Goal: Task Accomplishment & Management: Use online tool/utility

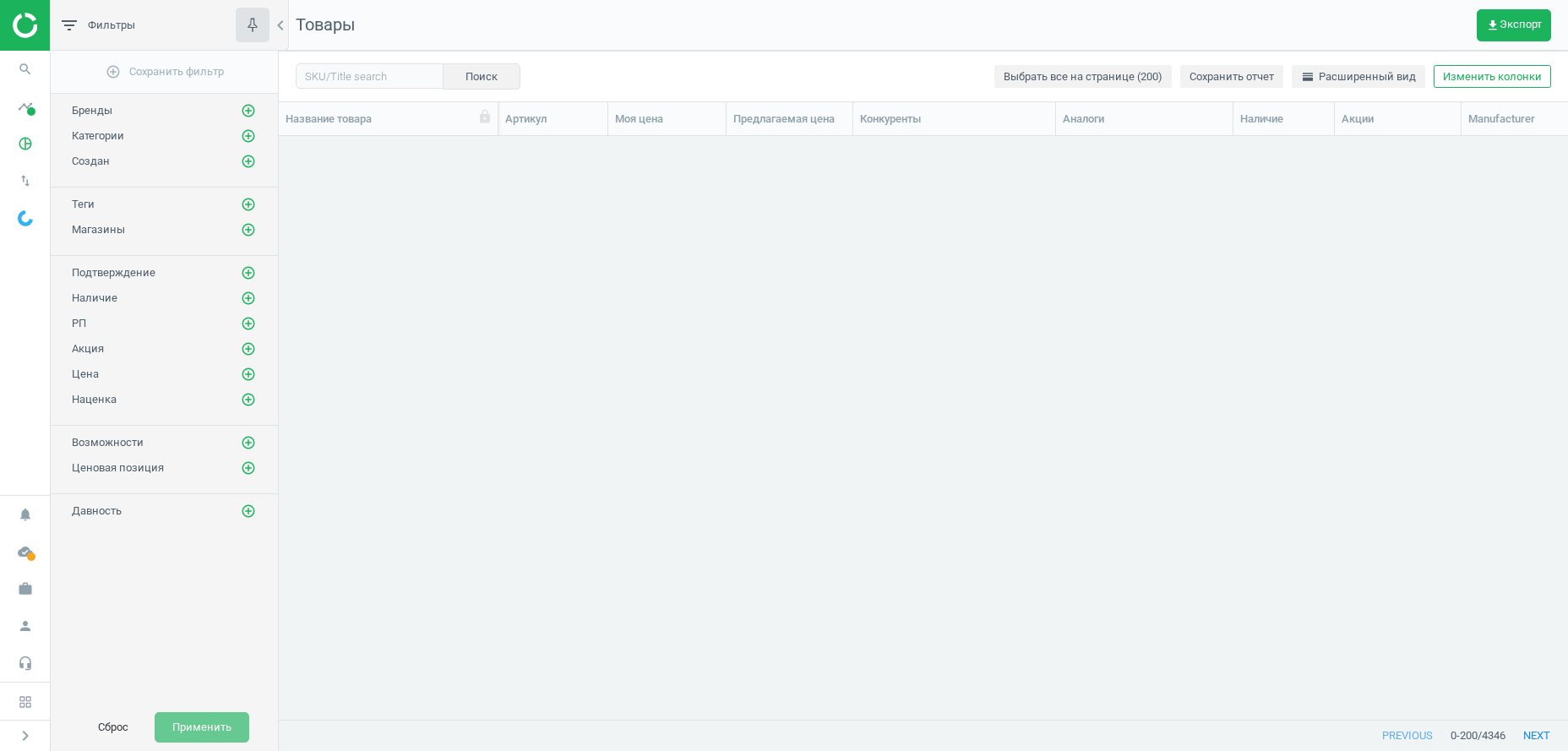
scroll to position [547, 1272]
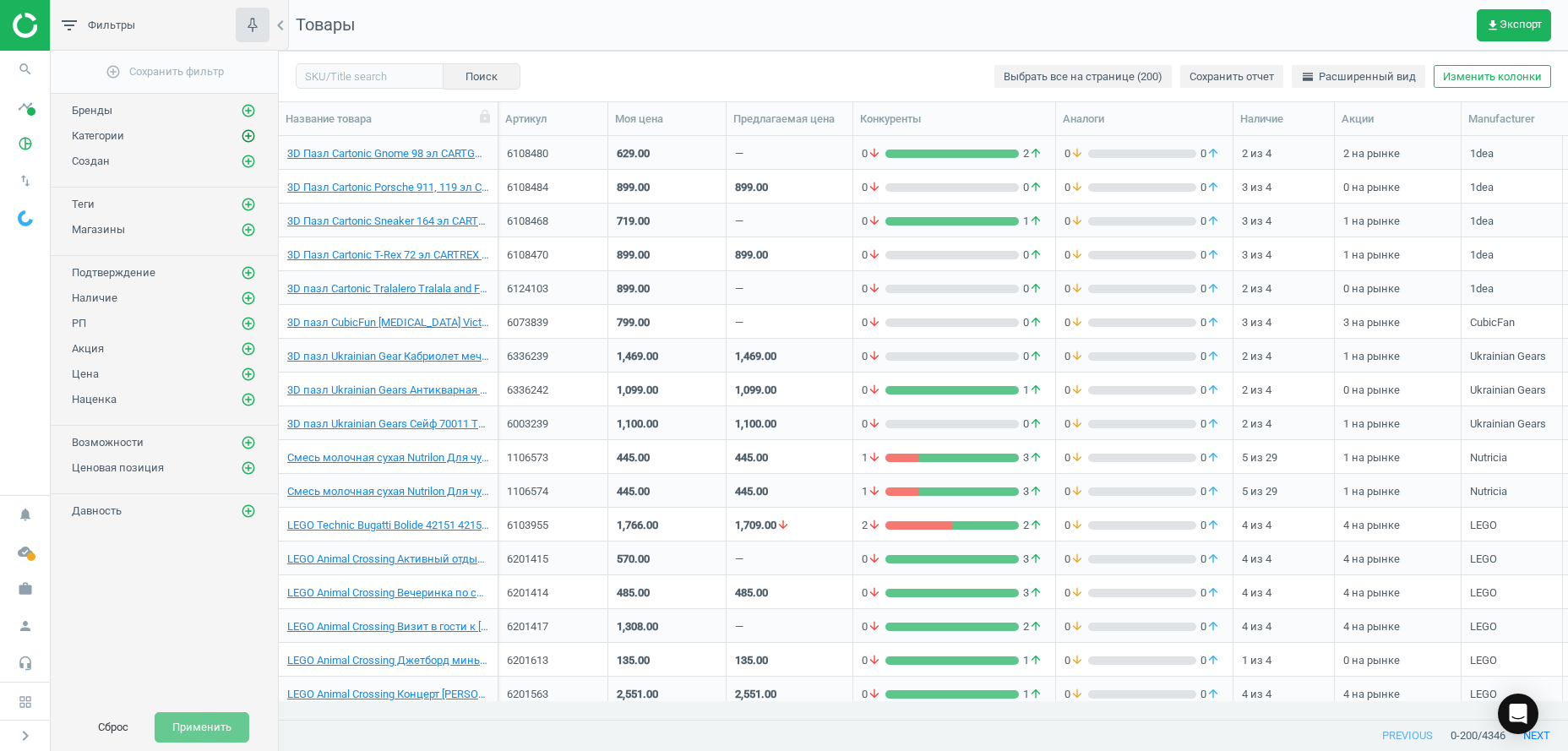
click at [247, 139] on icon "add_circle_outline" at bounding box center [248, 136] width 15 height 15
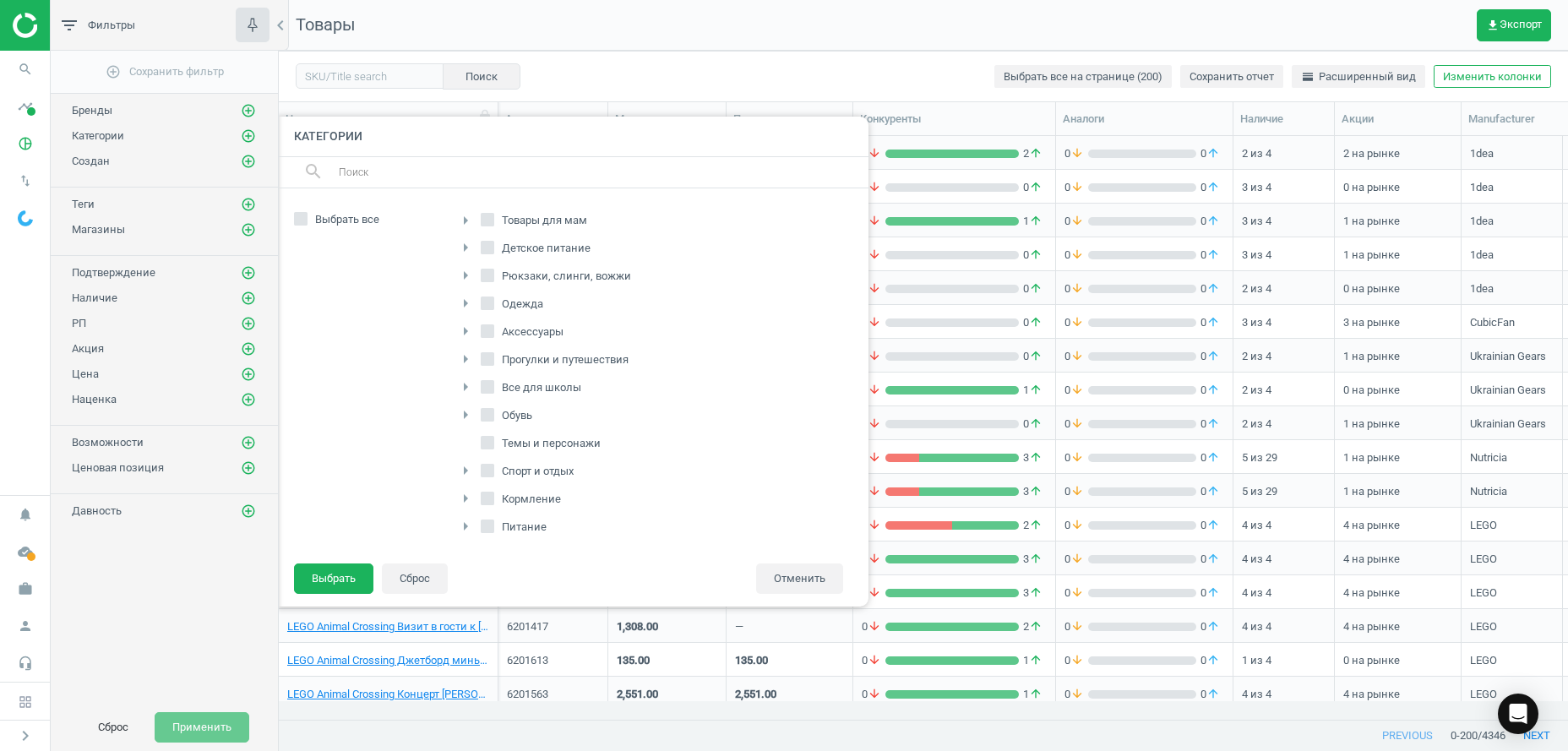
scroll to position [257, 0]
click at [467, 441] on icon "arrow_right" at bounding box center [466, 441] width 20 height 20
click at [505, 380] on label "Клиническое питание" at bounding box center [560, 382] width 141 height 24
click at [503, 380] on input "Клиническое питание" at bounding box center [497, 380] width 11 height 11
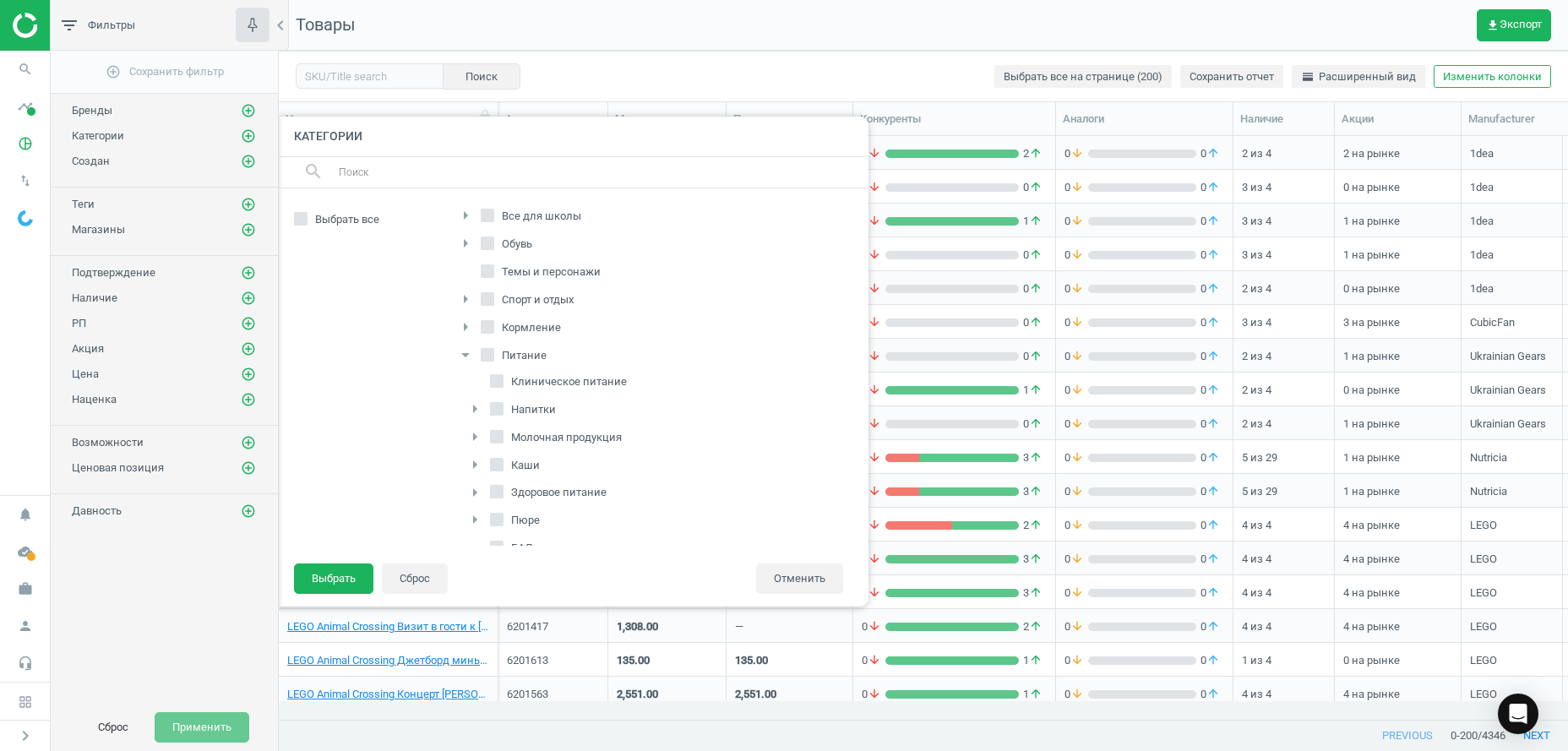
checkbox input "true"
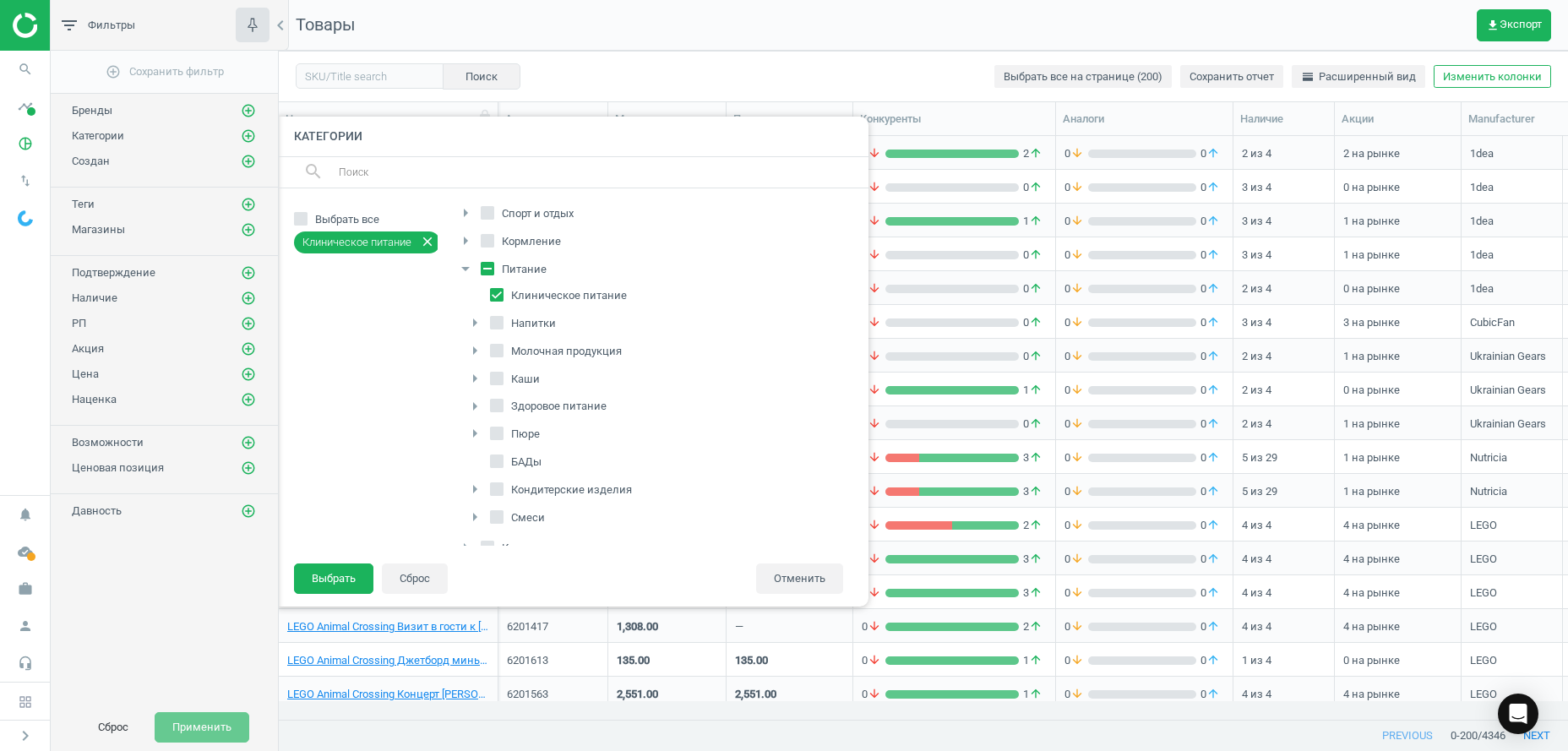
scroll to position [510, 0]
click at [489, 439] on div "arrow_right" at bounding box center [478, 439] width 25 height 22
click at [498, 440] on input "Смеси" at bounding box center [497, 438] width 11 height 11
checkbox input "true"
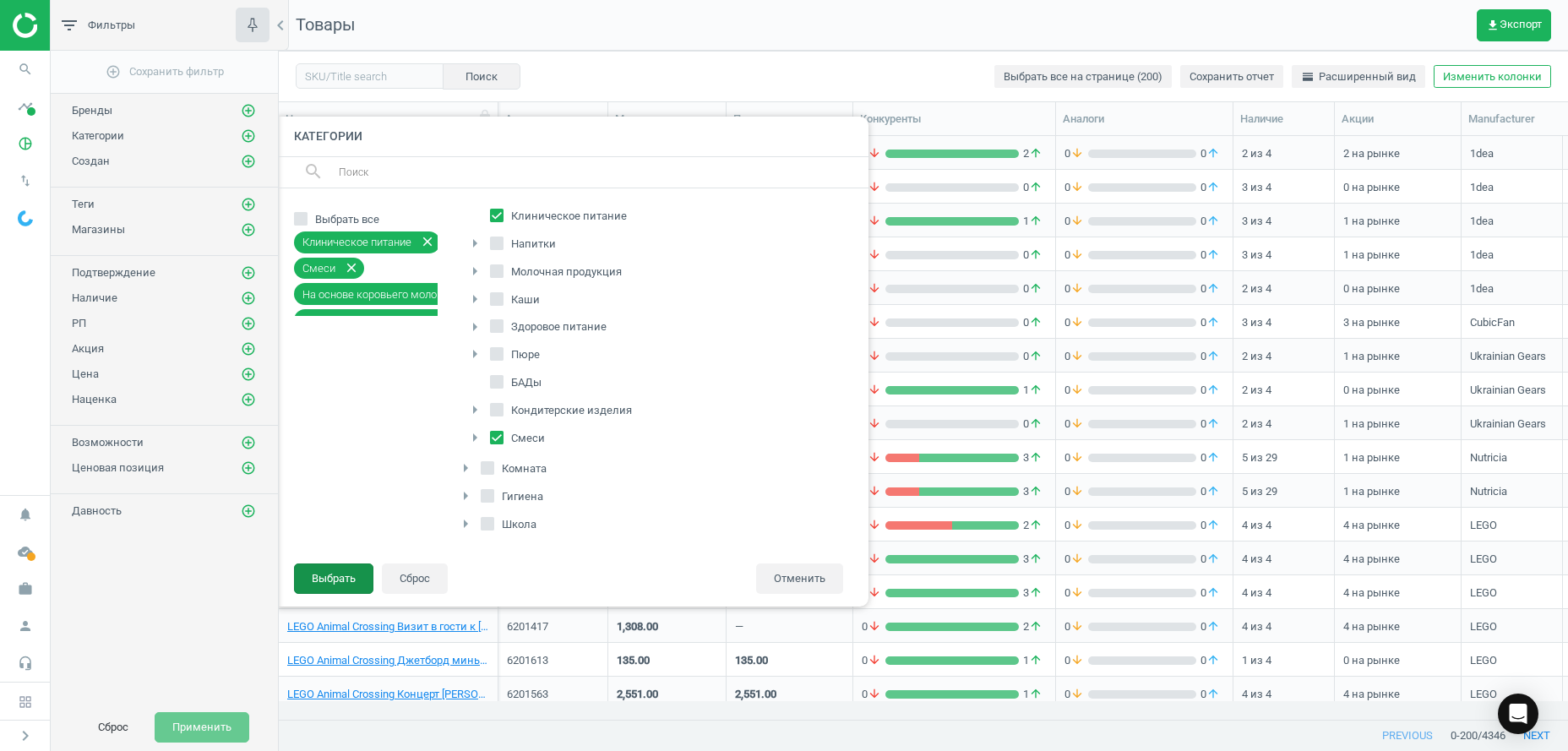
click at [347, 582] on button "Выбрать" at bounding box center [334, 578] width 80 height 30
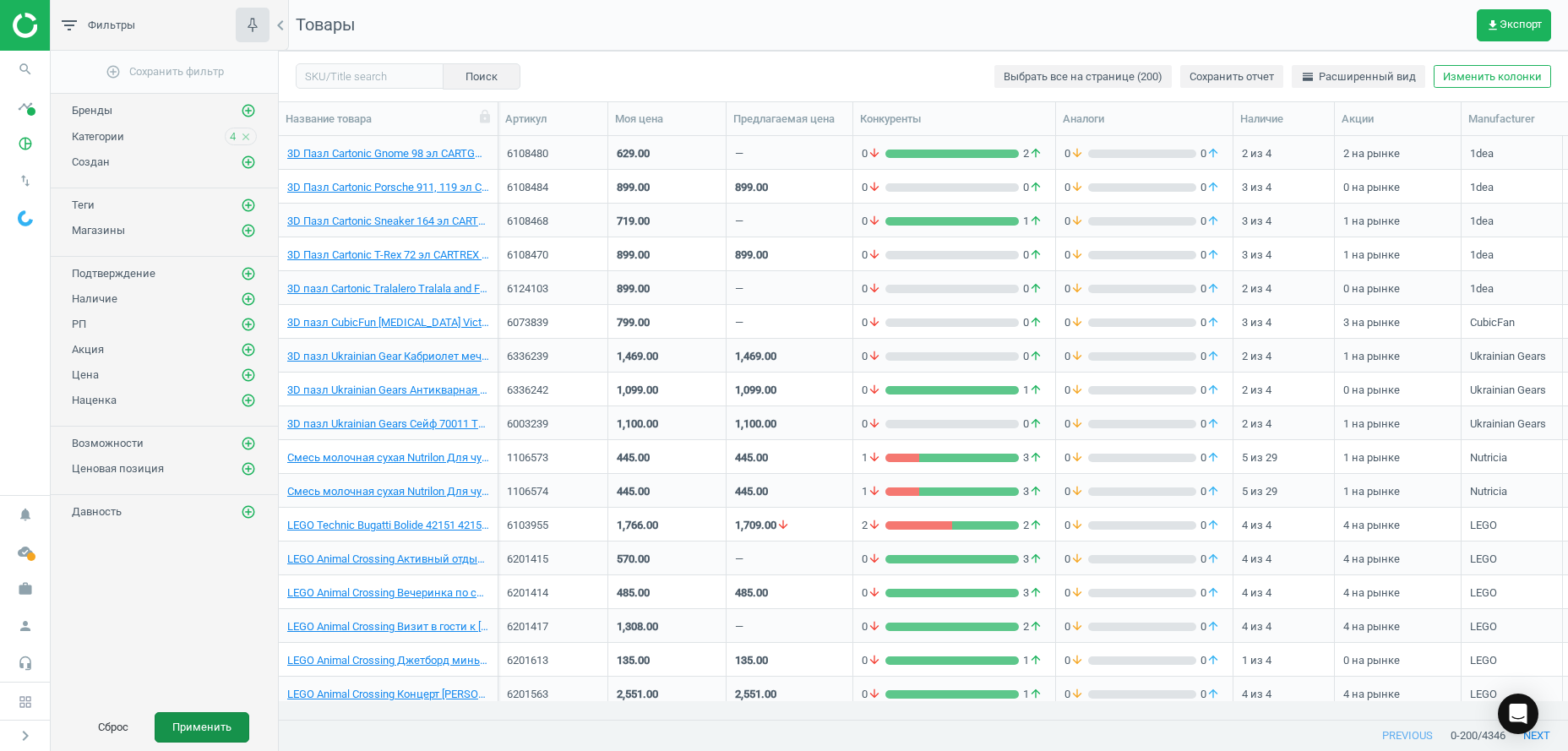
click at [195, 734] on button "Применить" at bounding box center [202, 727] width 95 height 30
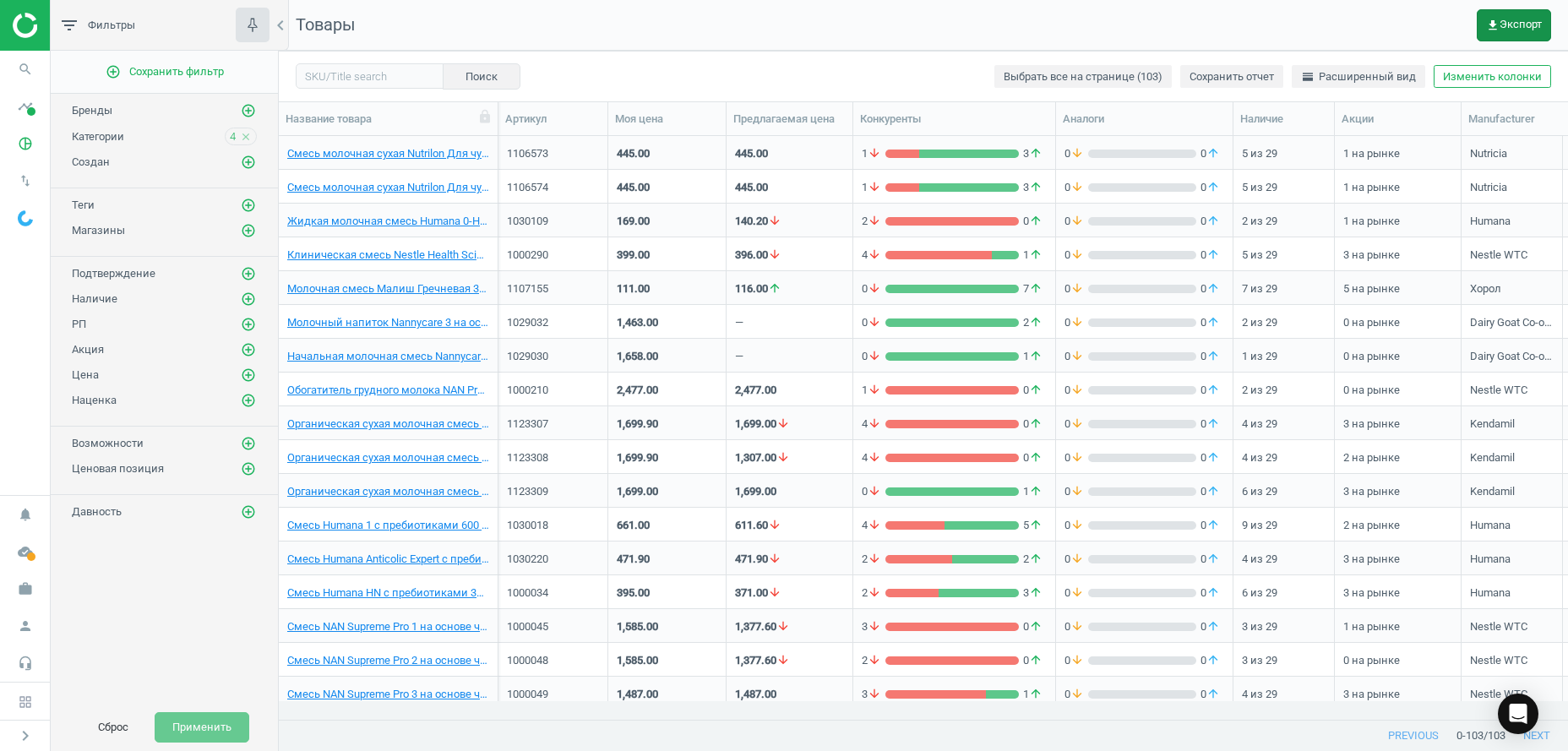
click at [1511, 28] on span "get_app Экспорт" at bounding box center [1514, 25] width 56 height 14
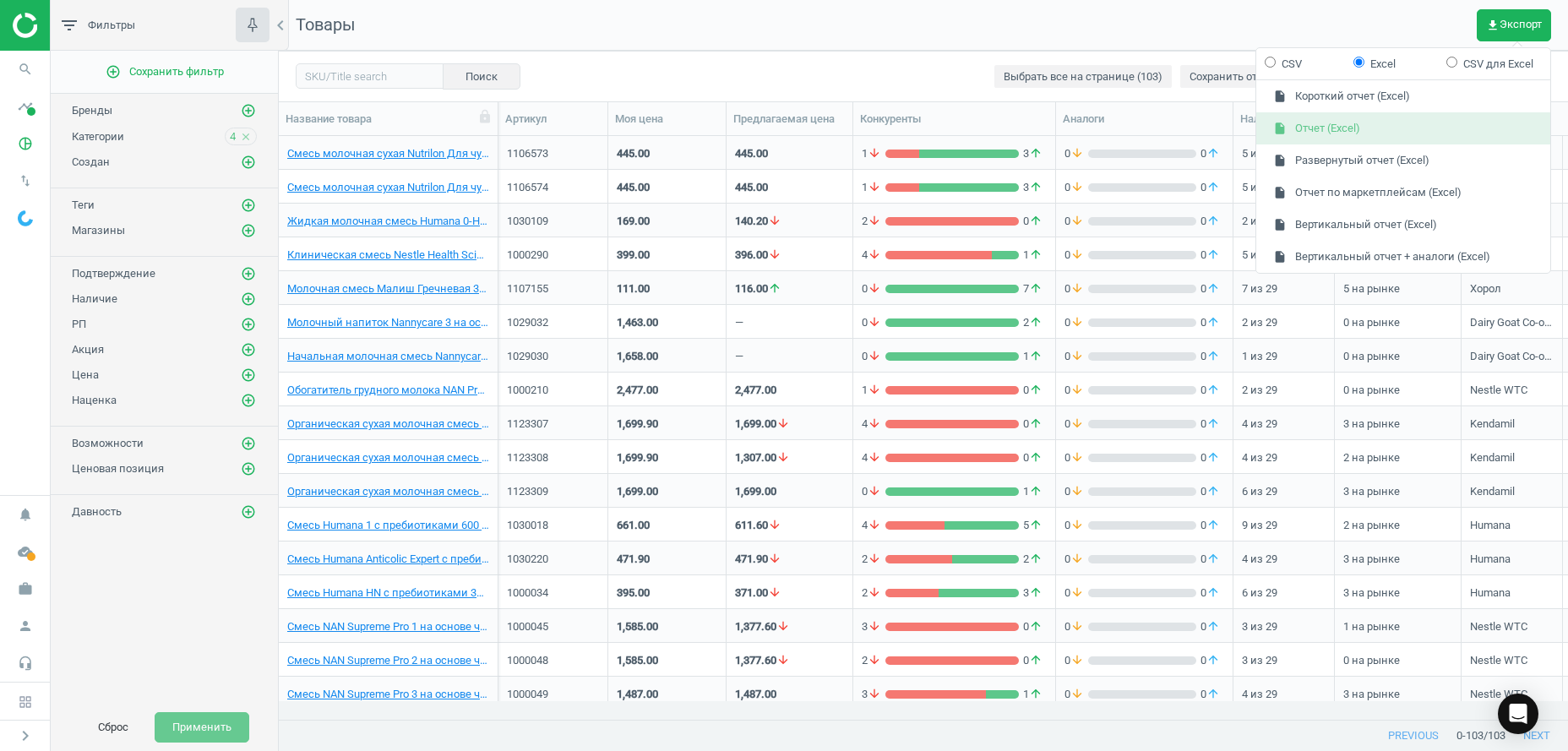
click at [1322, 125] on button "insert_drive_file Отчет (Excel)" at bounding box center [1403, 129] width 294 height 32
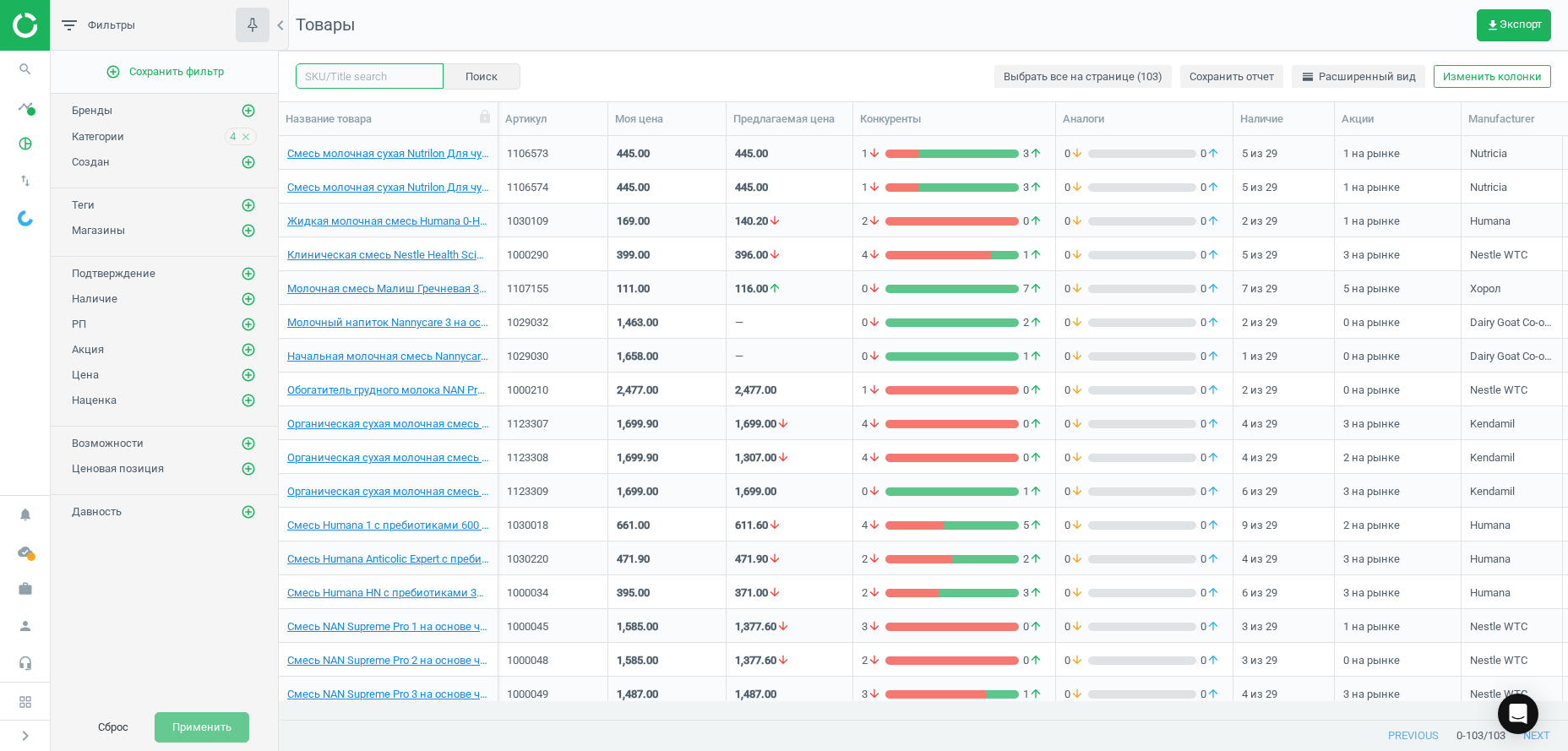
click at [368, 71] on input "text" at bounding box center [369, 76] width 148 height 25
paste input "1006600"
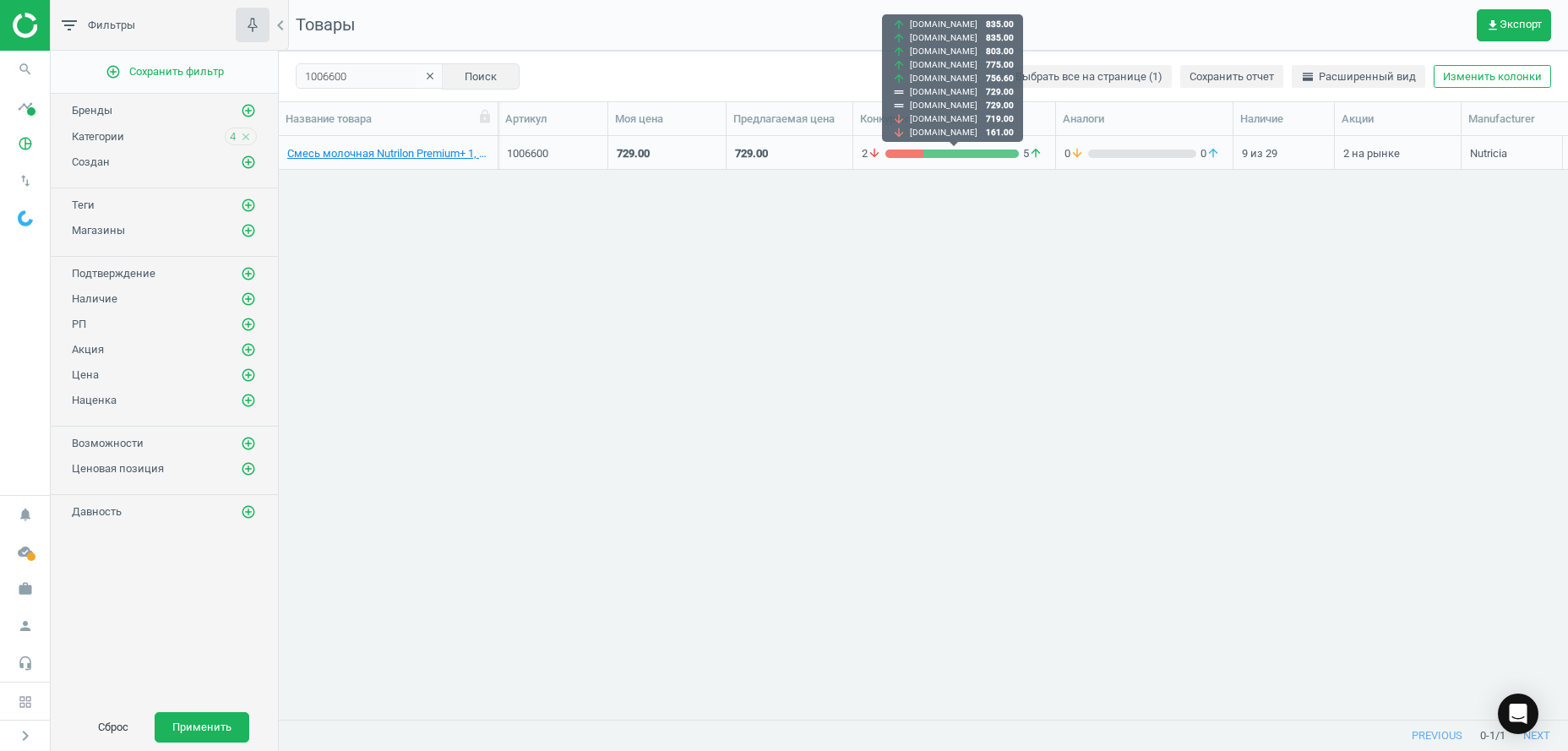
click at [916, 153] on div "grid" at bounding box center [904, 154] width 38 height 8
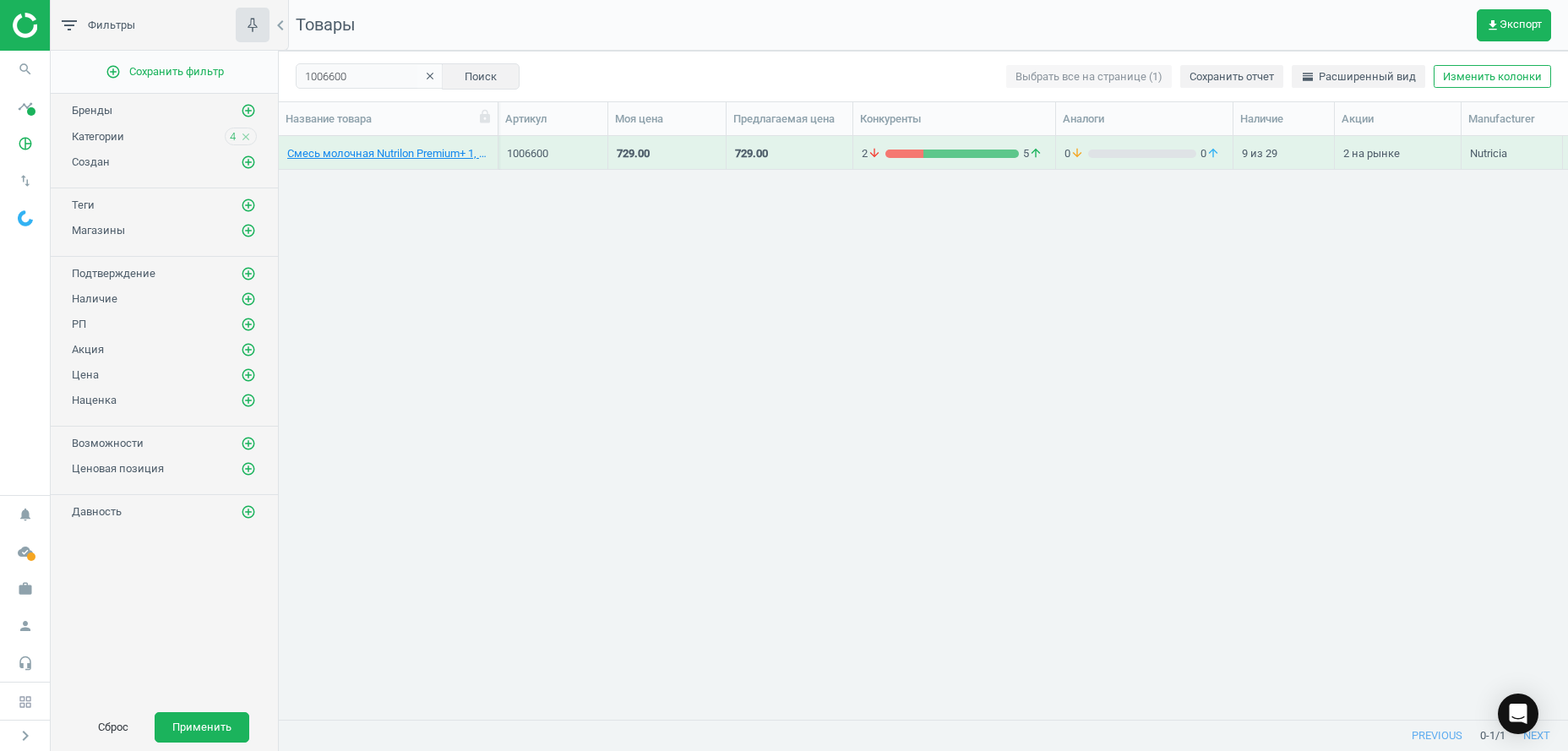
click at [916, 153] on div "grid" at bounding box center [904, 154] width 38 height 8
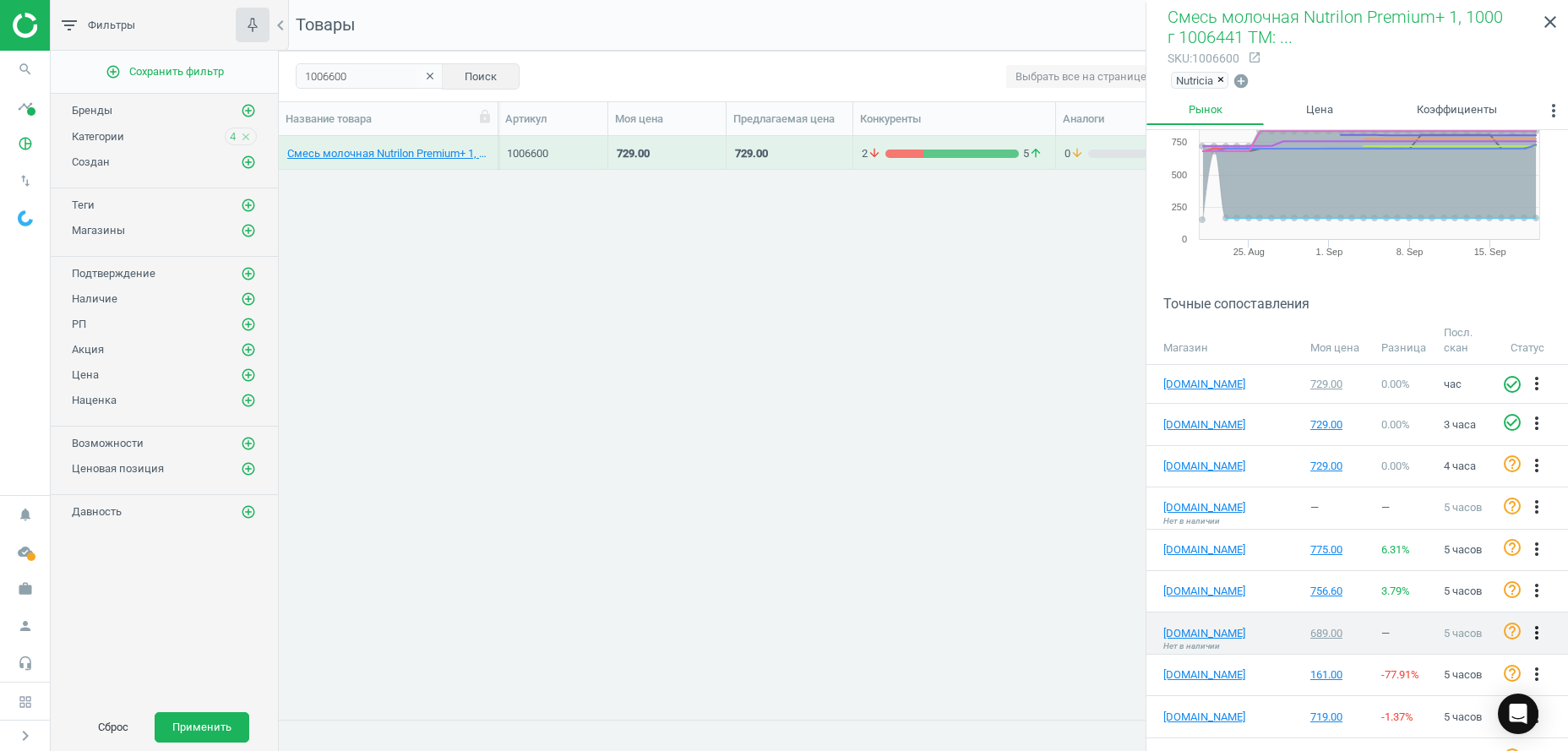
scroll to position [173, 0]
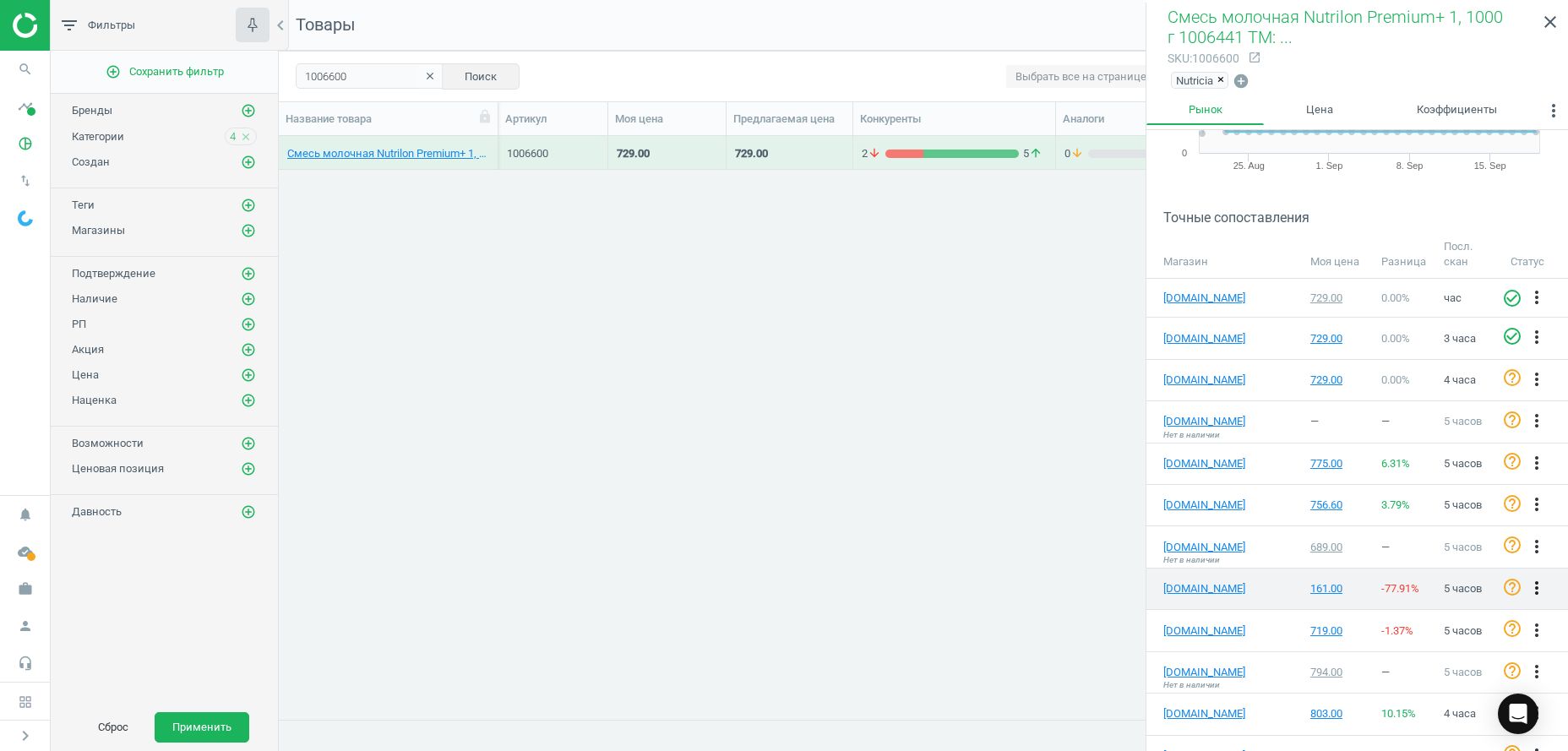
click at [1527, 579] on icon "more_vert" at bounding box center [1537, 588] width 20 height 20
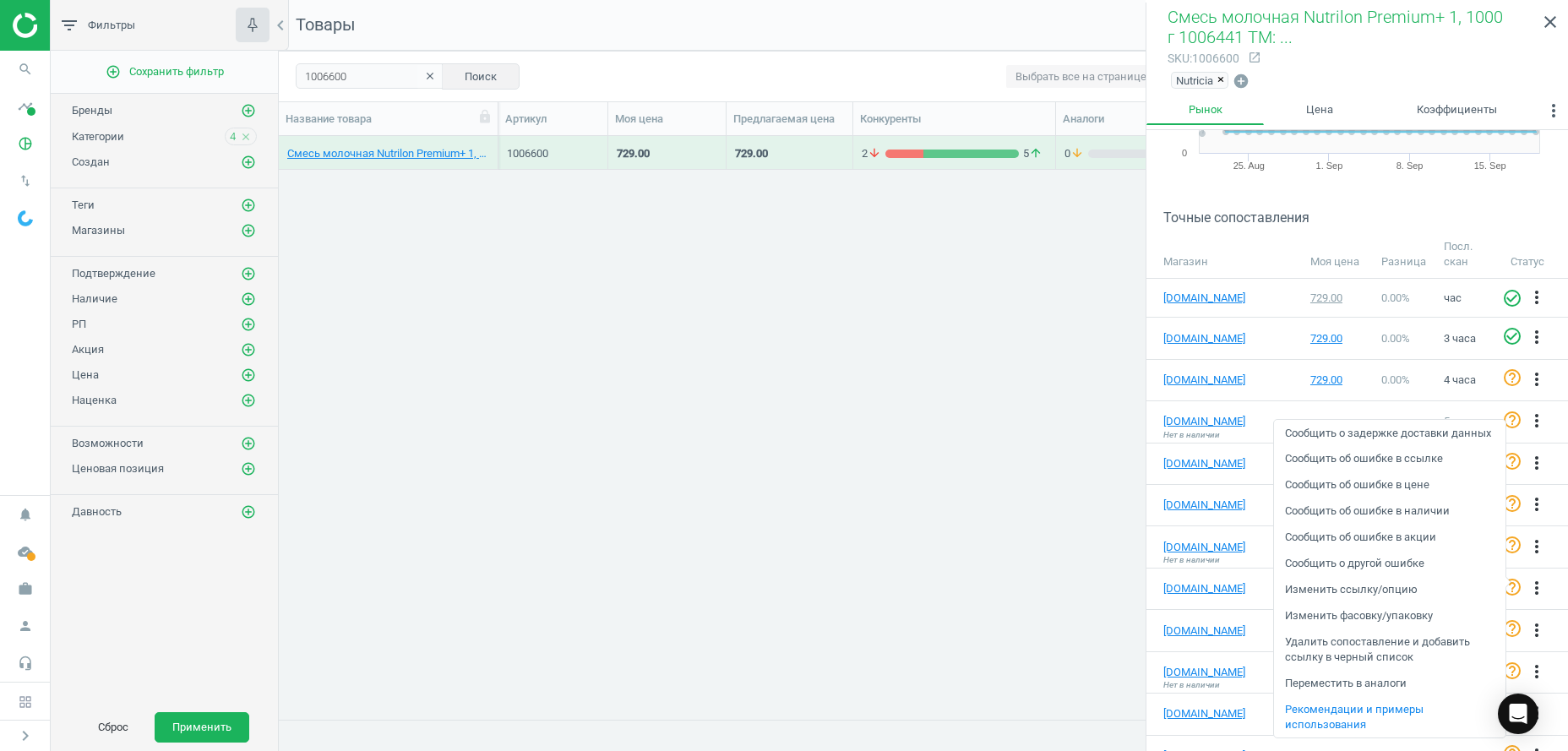
click at [1337, 461] on link "Сообщить об ошибке в ссылке" at bounding box center [1389, 459] width 231 height 26
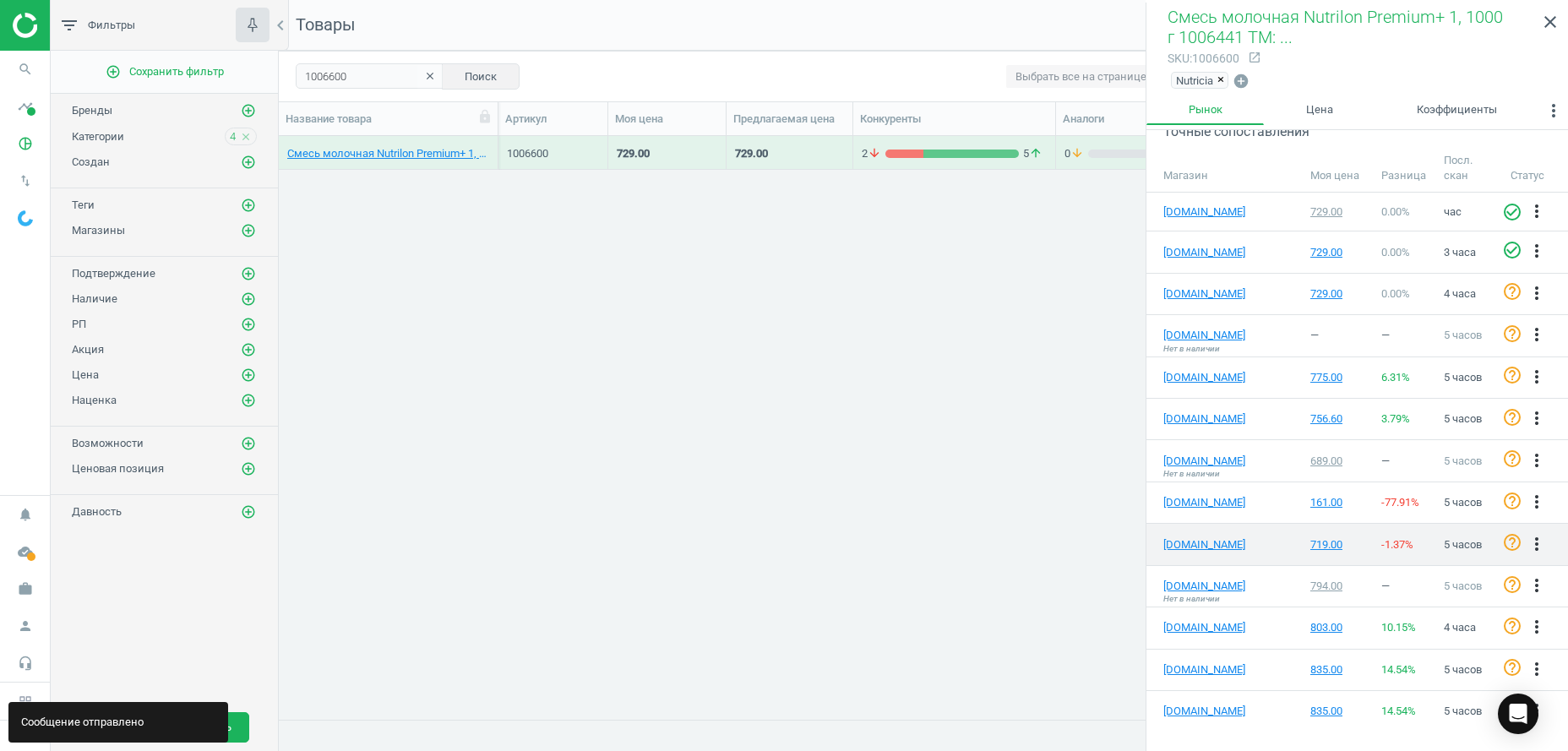
scroll to position [345, 0]
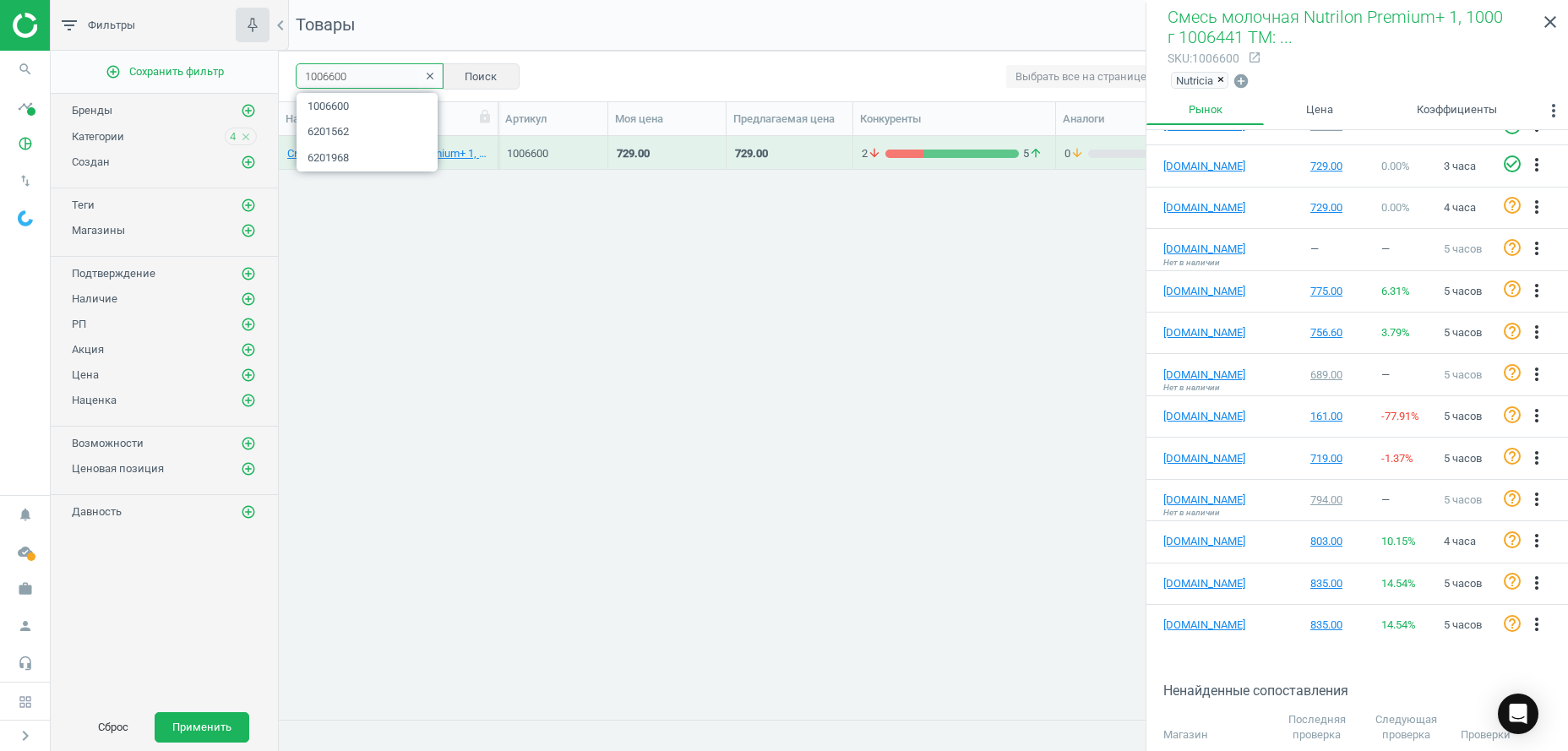
drag, startPoint x: 358, startPoint y: 83, endPoint x: 259, endPoint y: 70, distance: 99.8
click at [295, 70] on input "1006600" at bounding box center [369, 76] width 148 height 25
paste input "2"
type input "1006602"
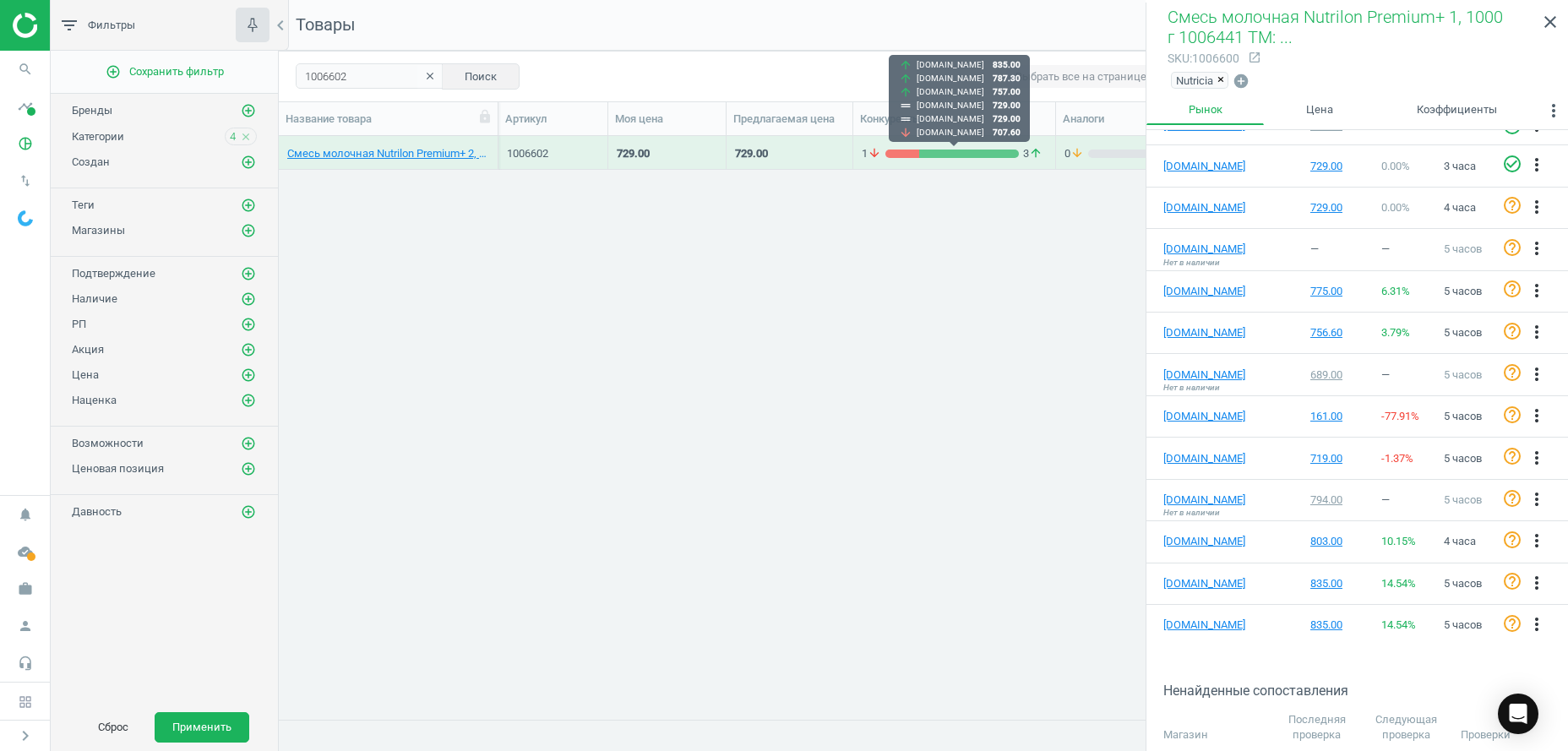
click at [950, 146] on div "1 arrow_downward 3 arrow_upward" at bounding box center [954, 154] width 185 height 15
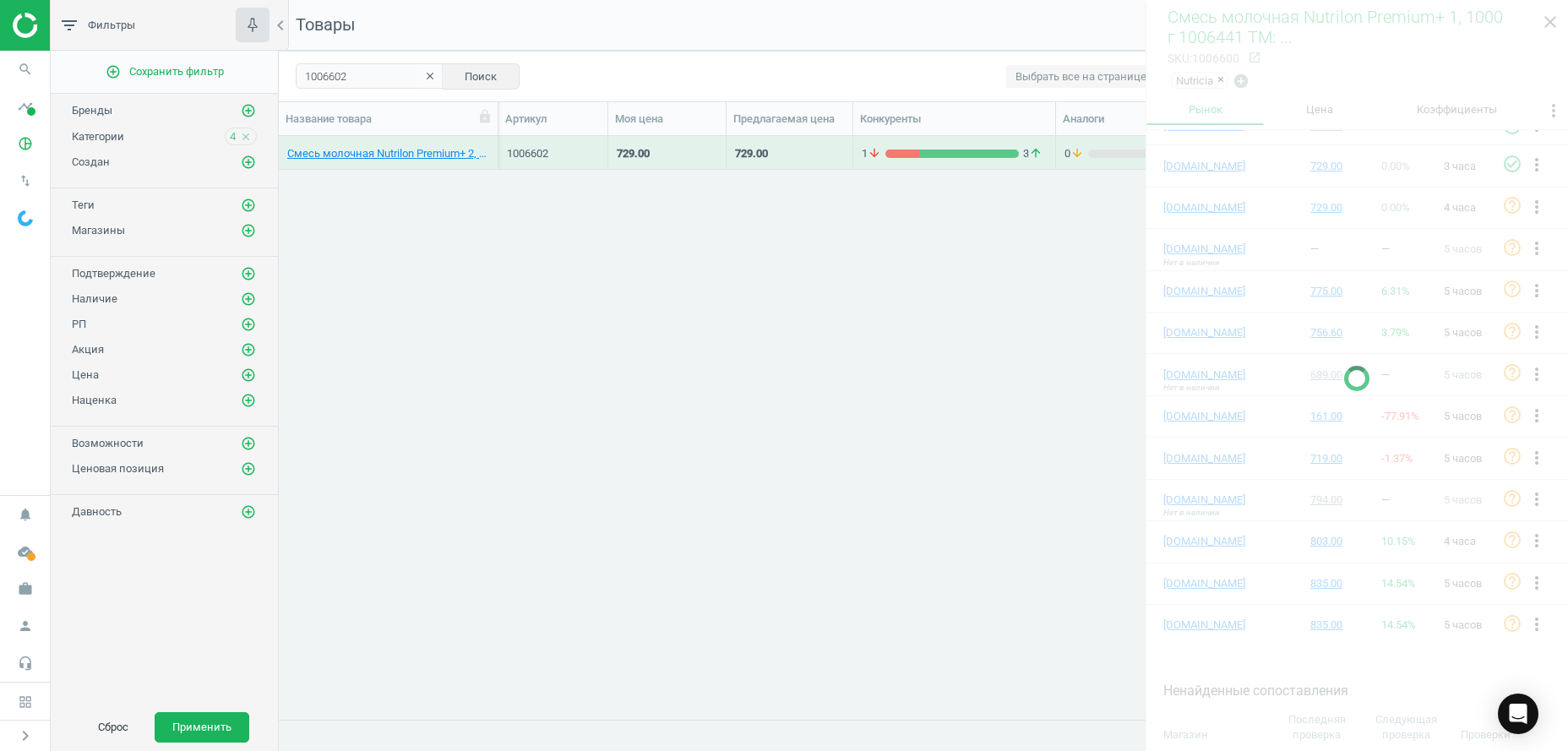
click at [950, 146] on div "1 arrow_downward 3 arrow_upward" at bounding box center [954, 154] width 185 height 15
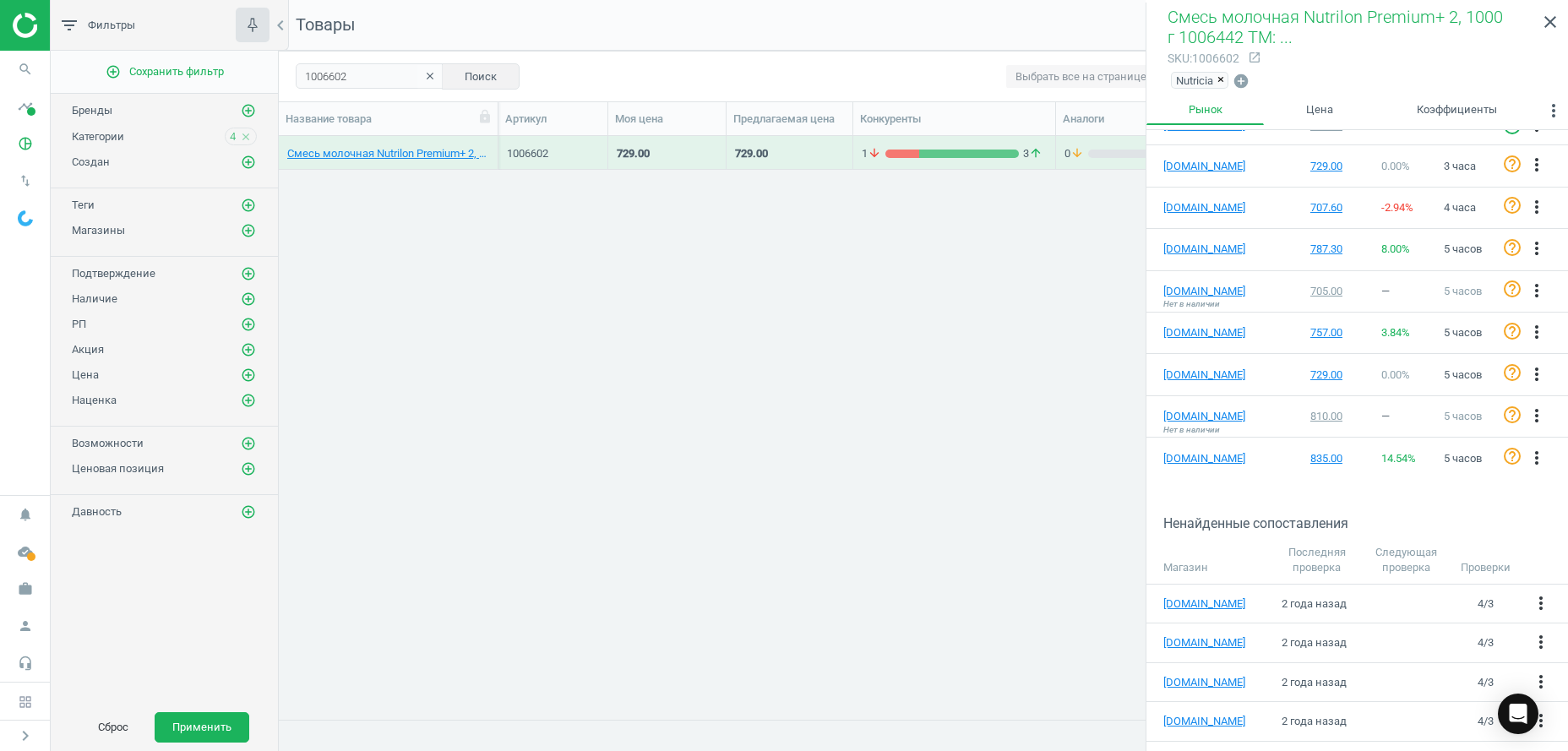
scroll to position [173, 0]
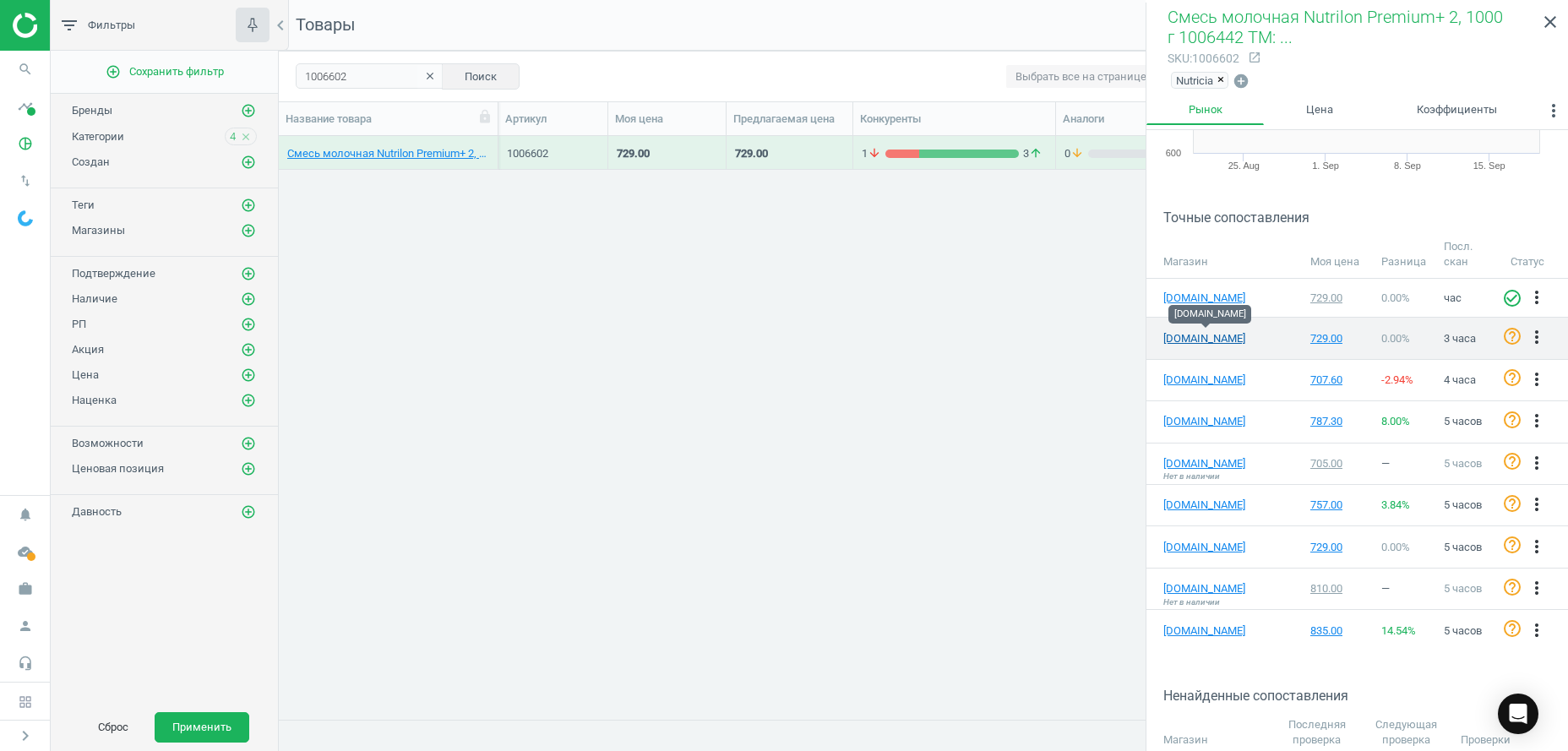
click at [1206, 337] on link "[DOMAIN_NAME]" at bounding box center [1206, 339] width 85 height 15
click at [1541, 16] on icon "close" at bounding box center [1550, 22] width 20 height 20
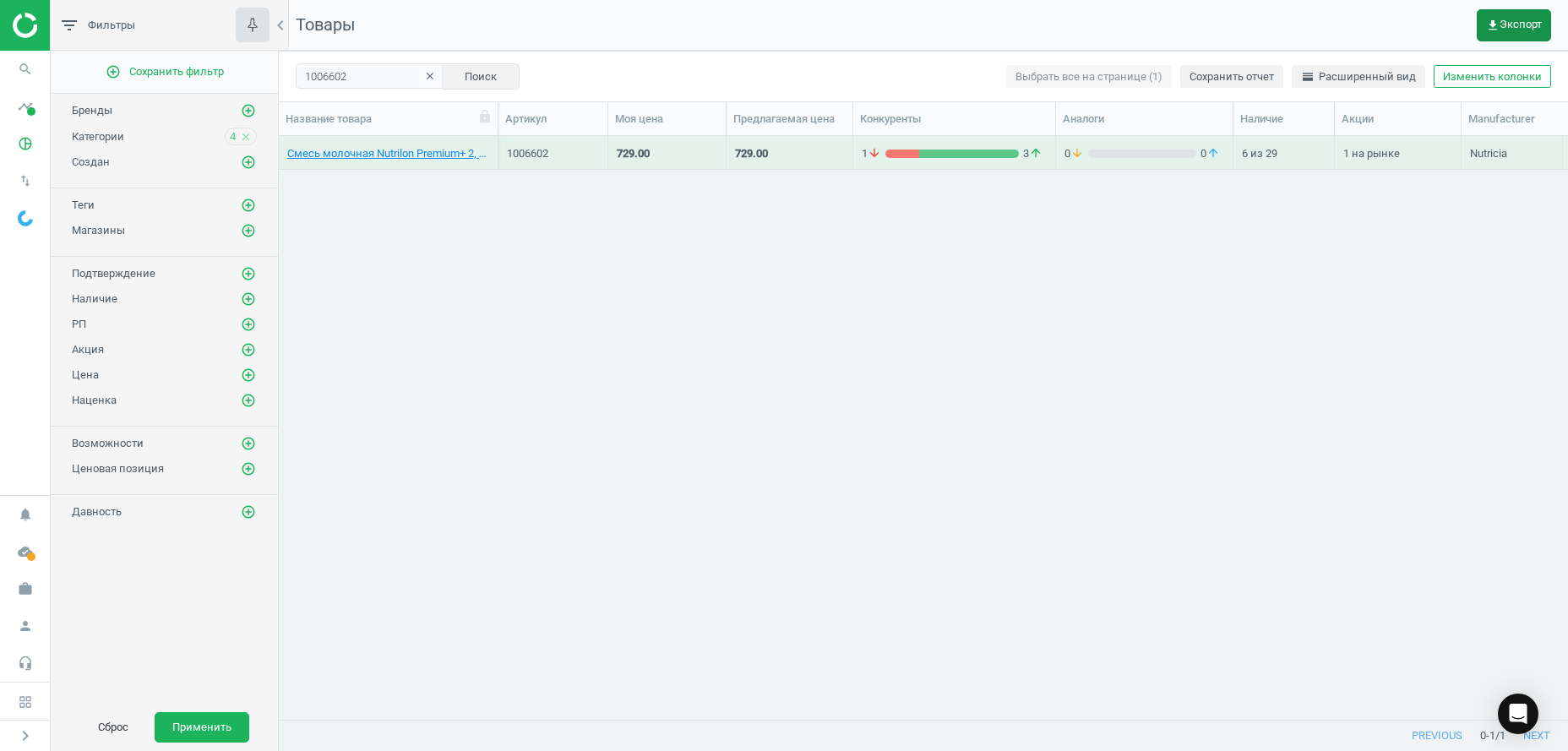
click at [1494, 27] on icon "get_app" at bounding box center [1493, 25] width 14 height 14
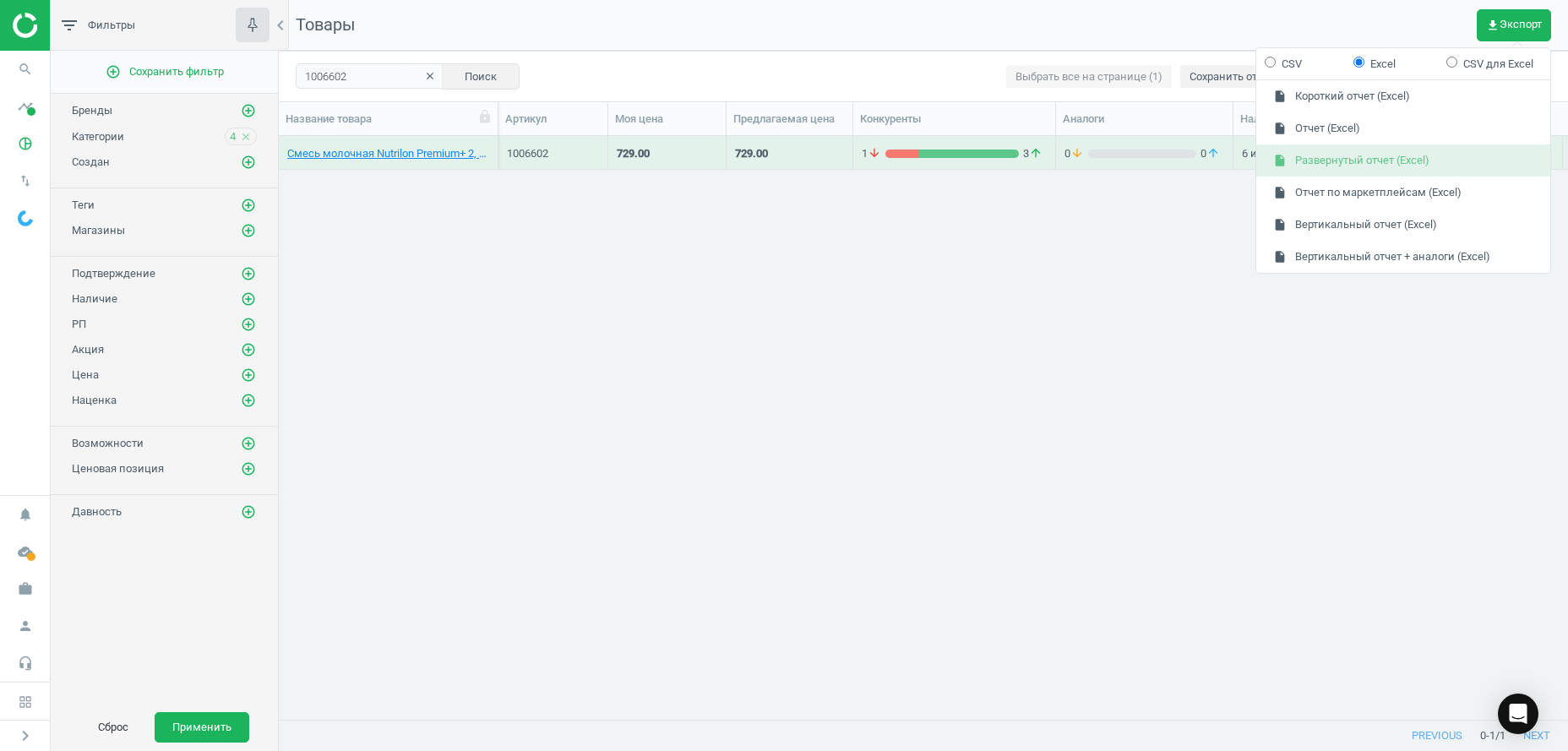
click at [1328, 165] on button "insert_drive_file Развернутый отчет (Excel)" at bounding box center [1403, 161] width 294 height 32
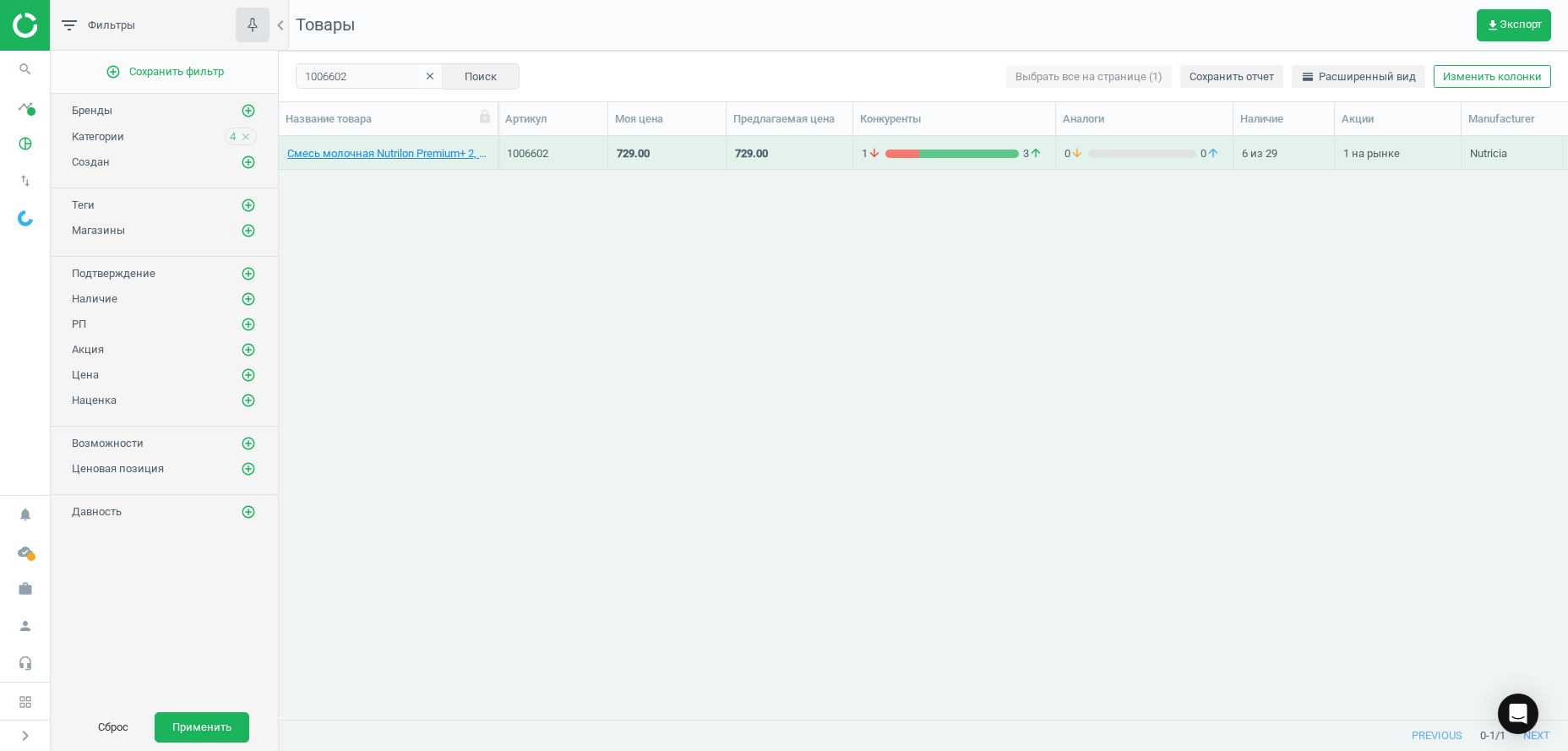
click at [425, 77] on icon "clear" at bounding box center [430, 76] width 12 height 12
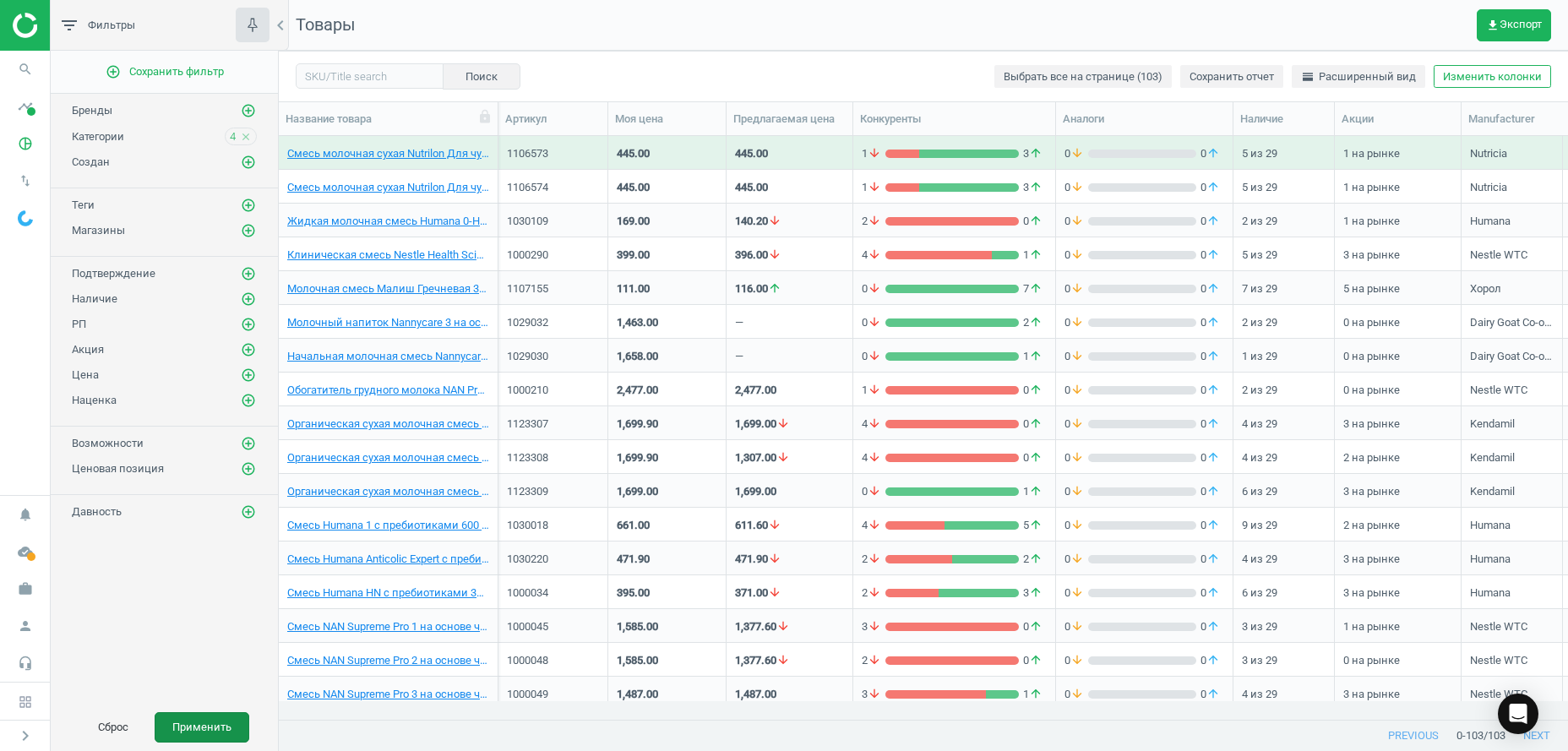
click at [209, 721] on button "Применить" at bounding box center [202, 727] width 95 height 30
click at [1518, 25] on span "get_app Экспорт" at bounding box center [1514, 25] width 56 height 14
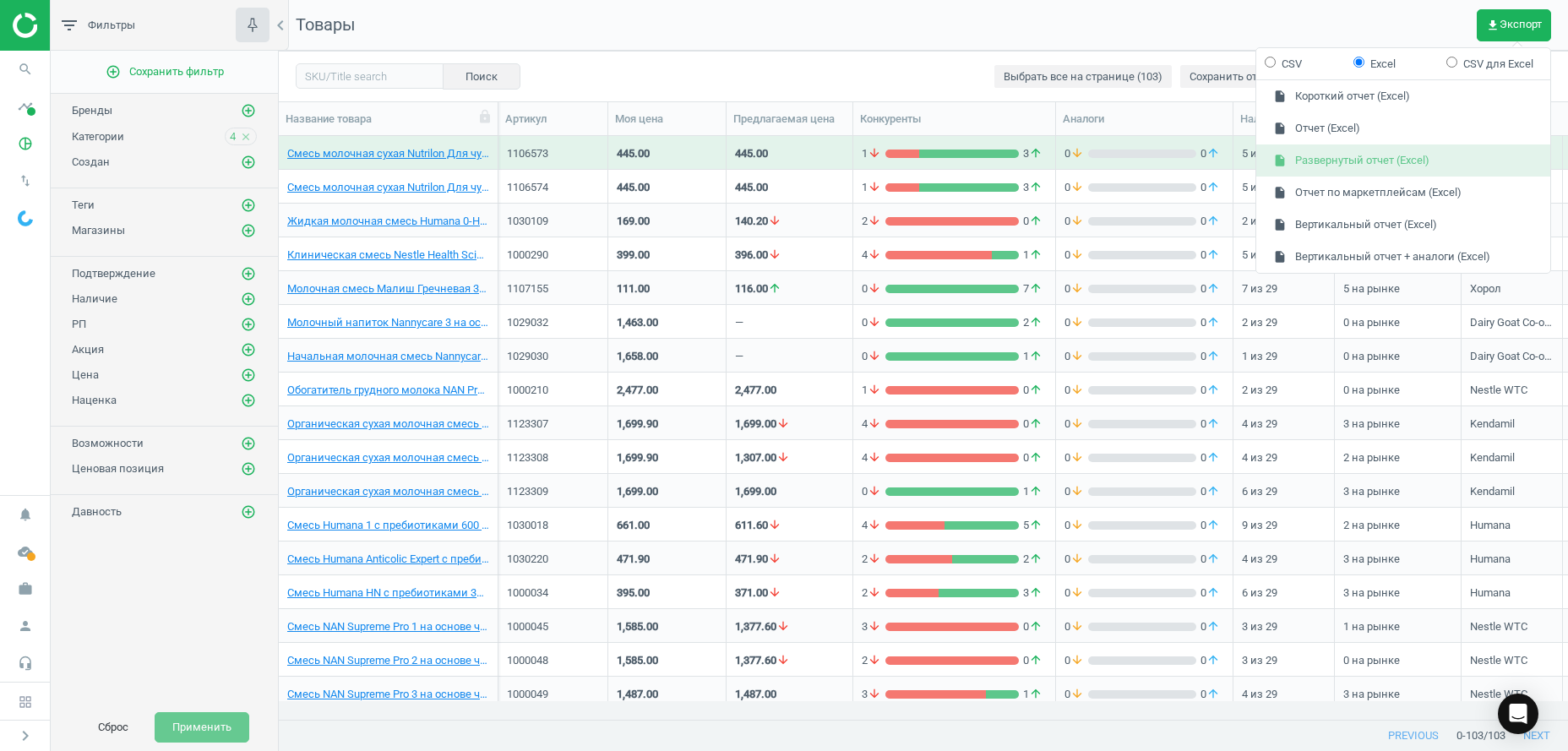
click at [1316, 163] on button "insert_drive_file Развернутый отчет (Excel)" at bounding box center [1403, 161] width 294 height 32
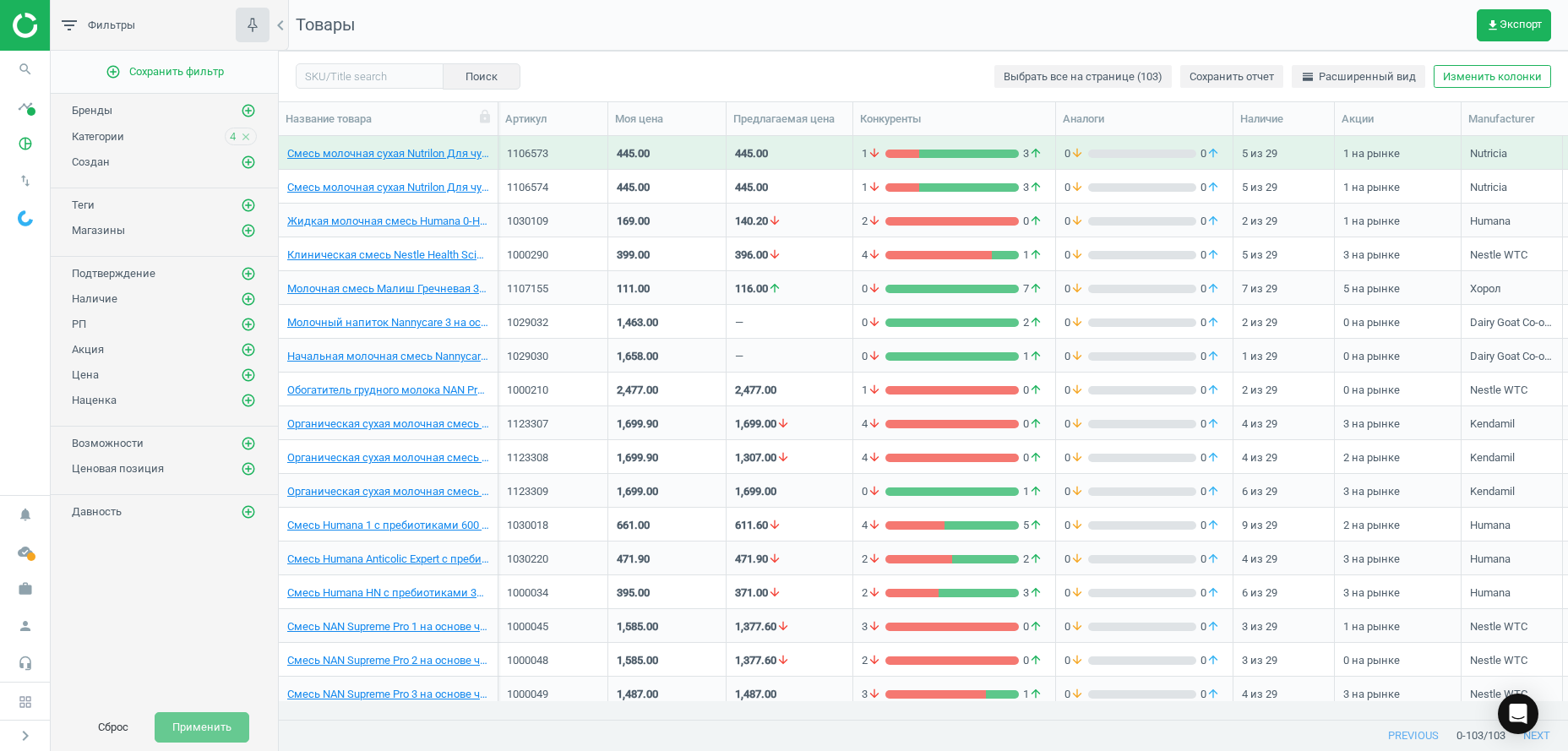
click at [247, 135] on icon "close" at bounding box center [246, 137] width 12 height 12
click at [244, 136] on icon "add_circle_outline" at bounding box center [248, 136] width 15 height 15
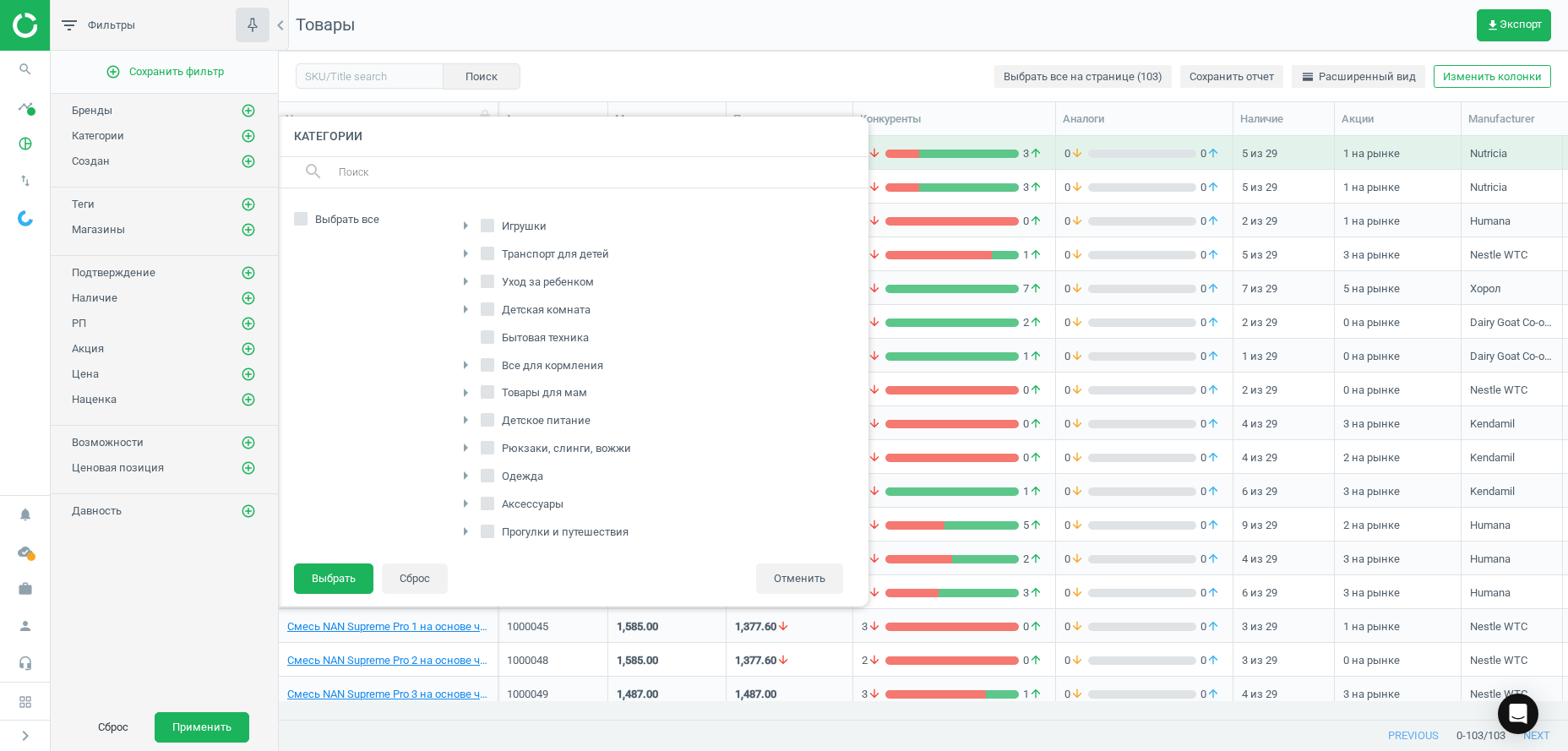
scroll to position [257, 0]
click at [467, 493] on icon "arrow_right" at bounding box center [466, 497] width 20 height 20
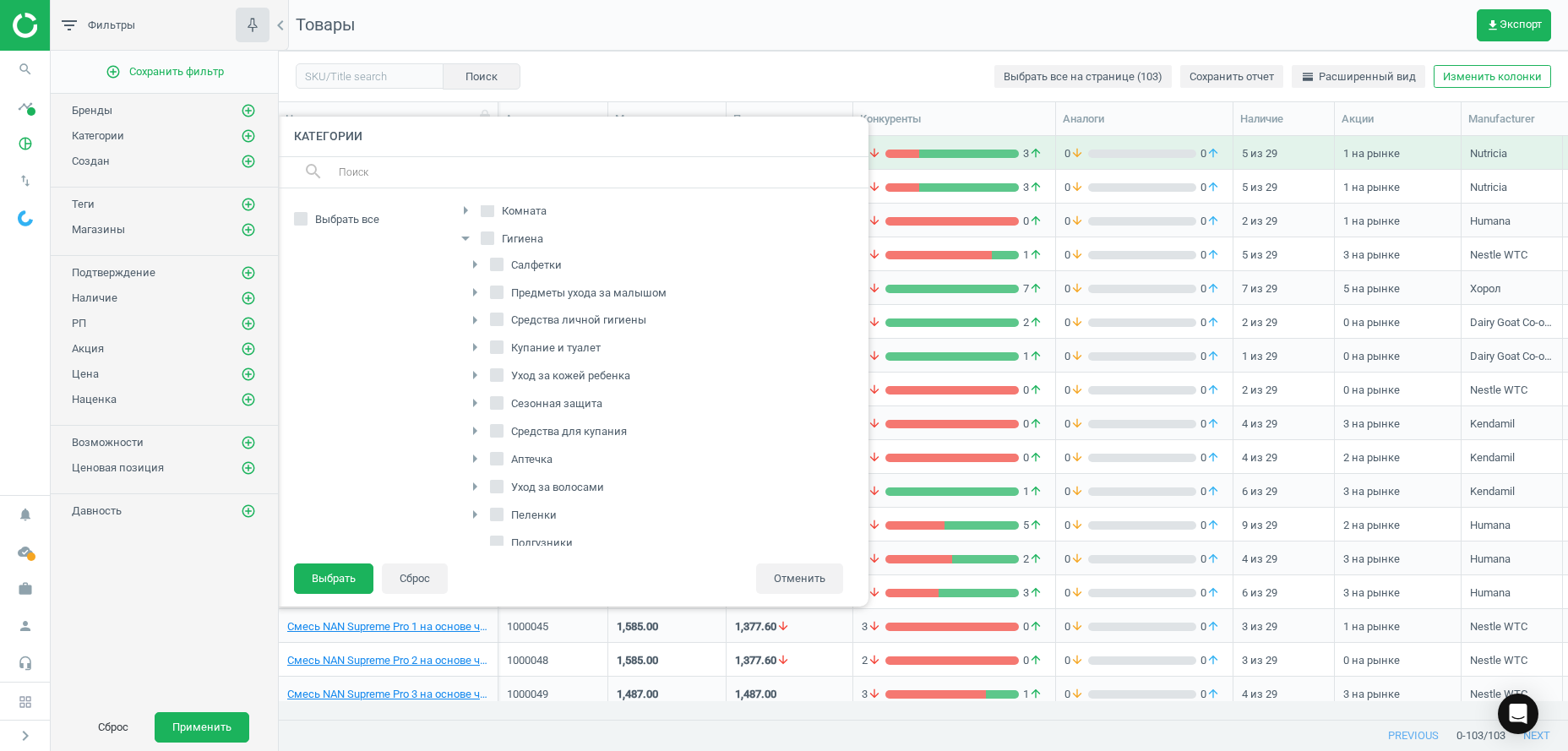
scroll to position [593, 0]
click at [499, 465] on input "Подгузники" at bounding box center [497, 465] width 11 height 11
checkbox input "true"
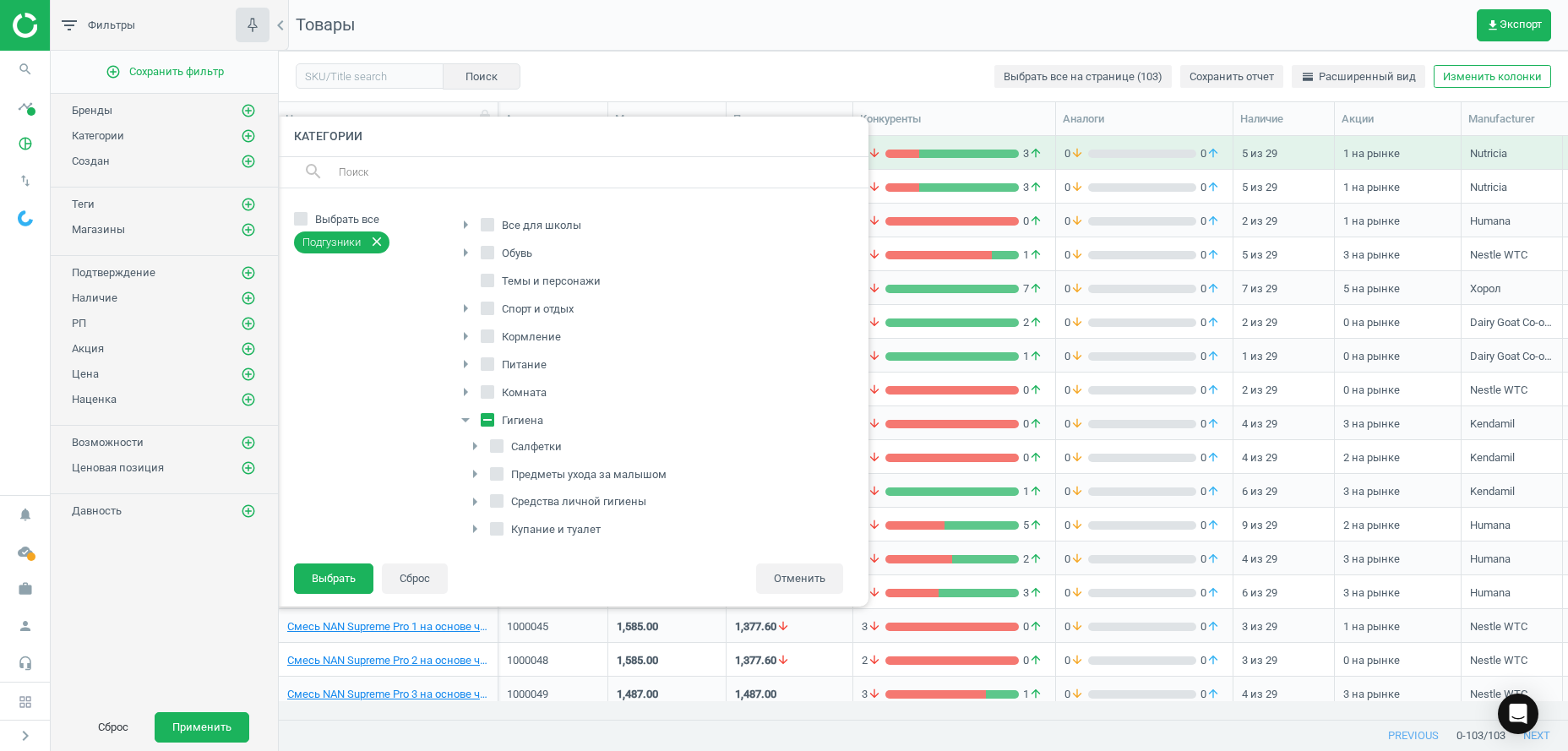
scroll to position [248, 0]
